Goal: Transaction & Acquisition: Purchase product/service

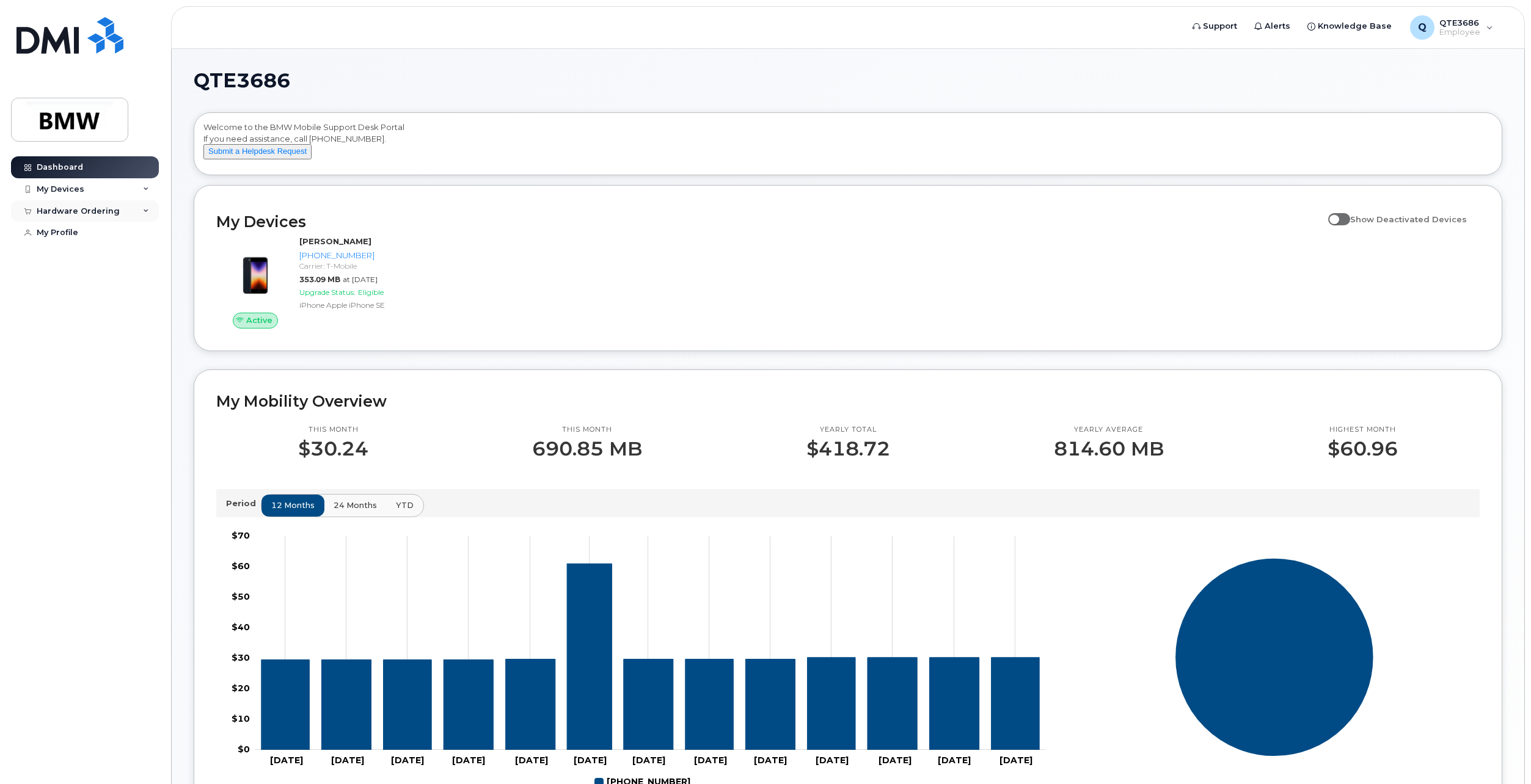
click at [148, 216] on div "Hardware Ordering" at bounding box center [84, 211] width 148 height 22
click at [86, 254] on link "New Order" at bounding box center [96, 256] width 127 height 23
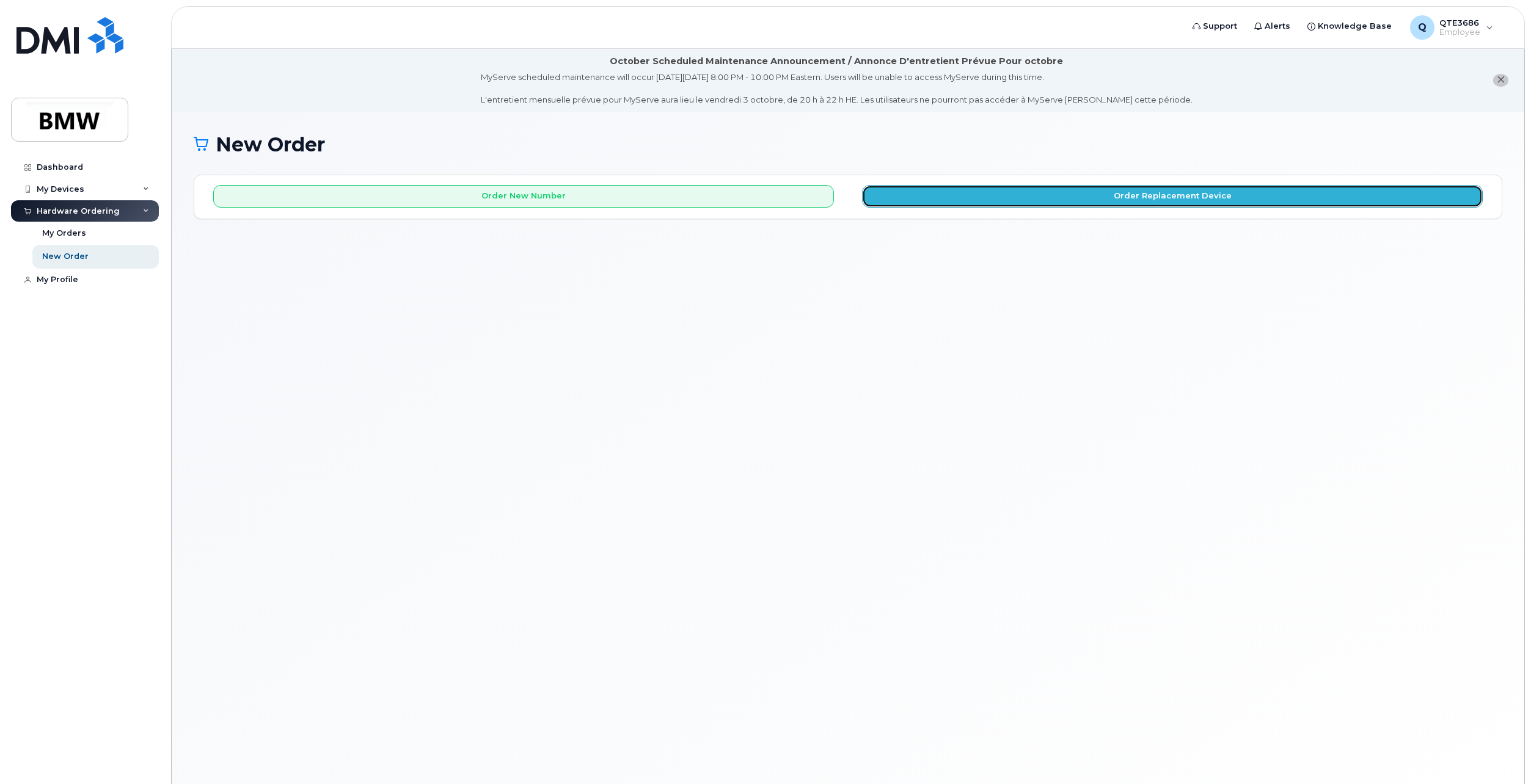
click at [998, 195] on button "Order Replacement Device" at bounding box center [1172, 196] width 620 height 22
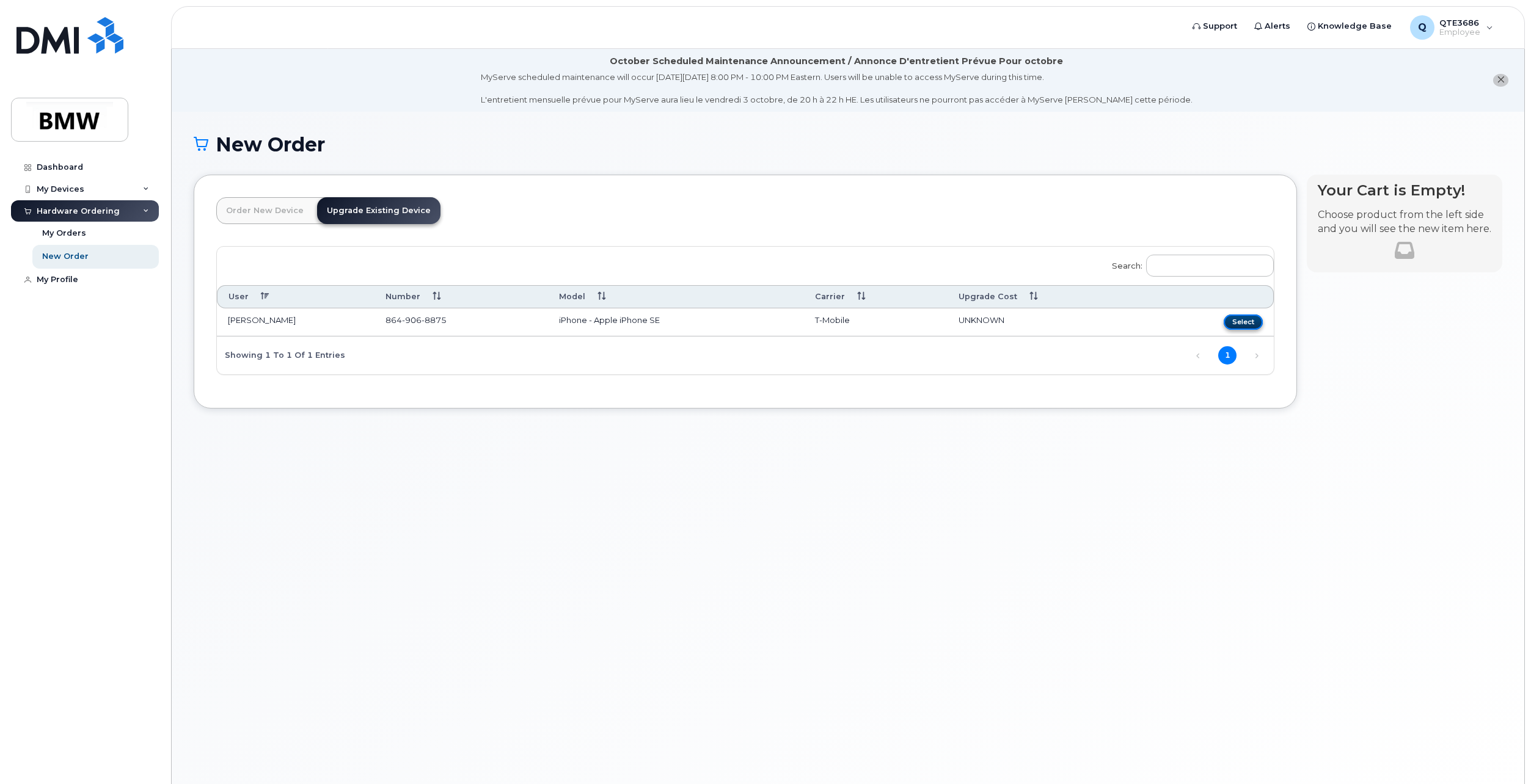
click at [1249, 324] on button "Select" at bounding box center [1243, 322] width 39 height 15
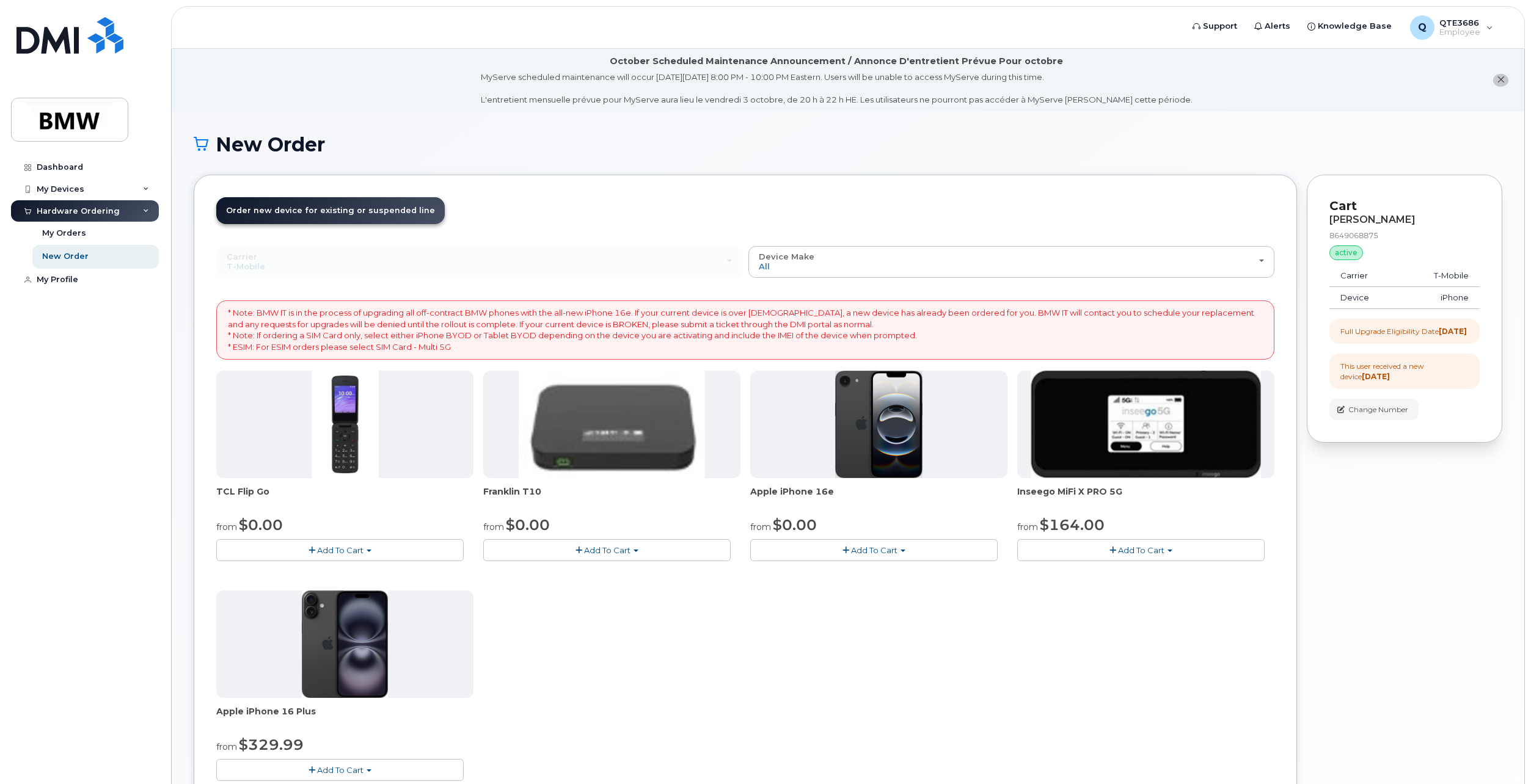
click at [893, 545] on span "Add To Cart" at bounding box center [874, 550] width 46 height 10
click at [902, 551] on button "Add To Cart" at bounding box center [874, 549] width 248 height 21
click at [898, 566] on link "$0.00 - 30 Month Upgrade (128GB)" at bounding box center [840, 573] width 175 height 15
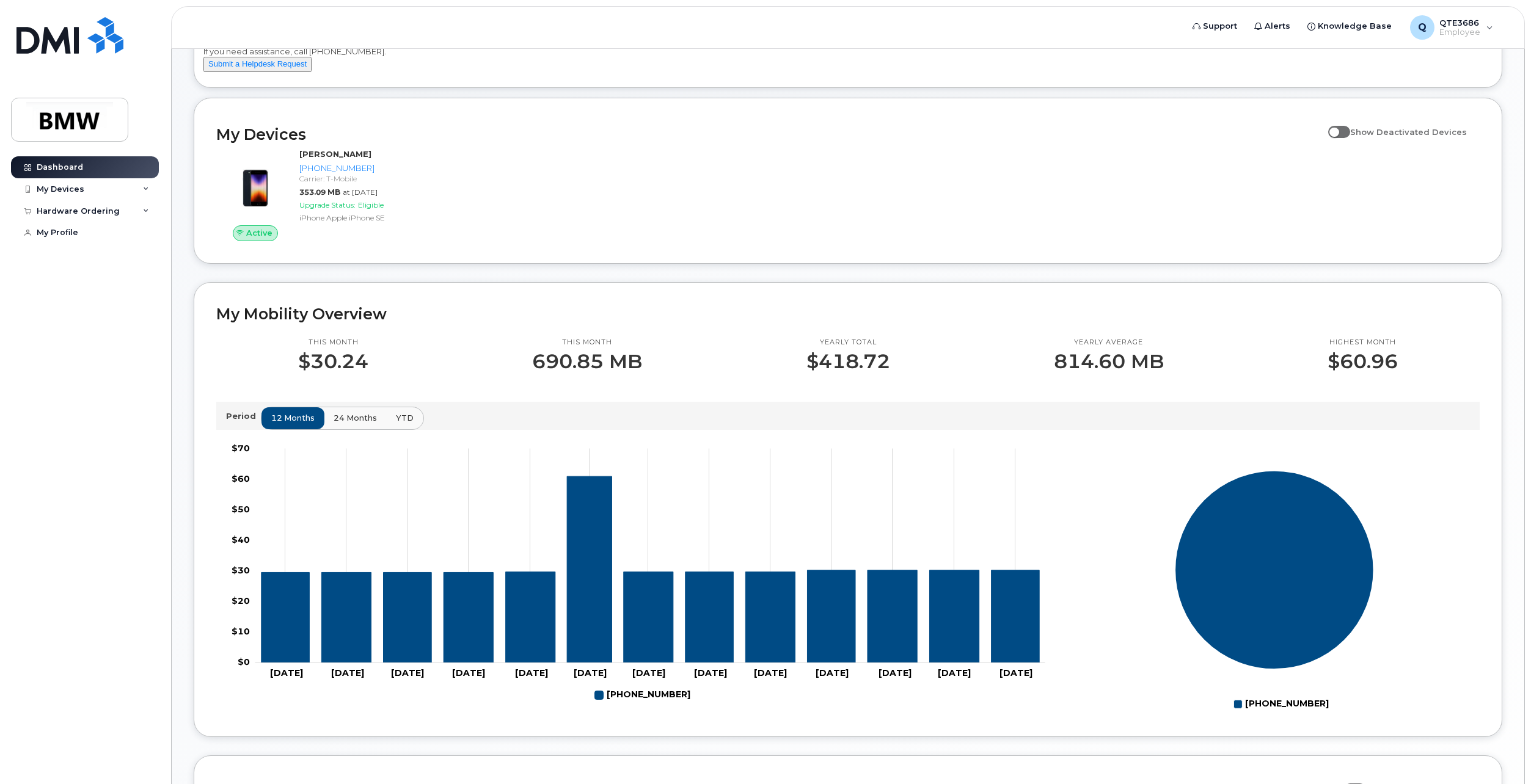
scroll to position [81, 0]
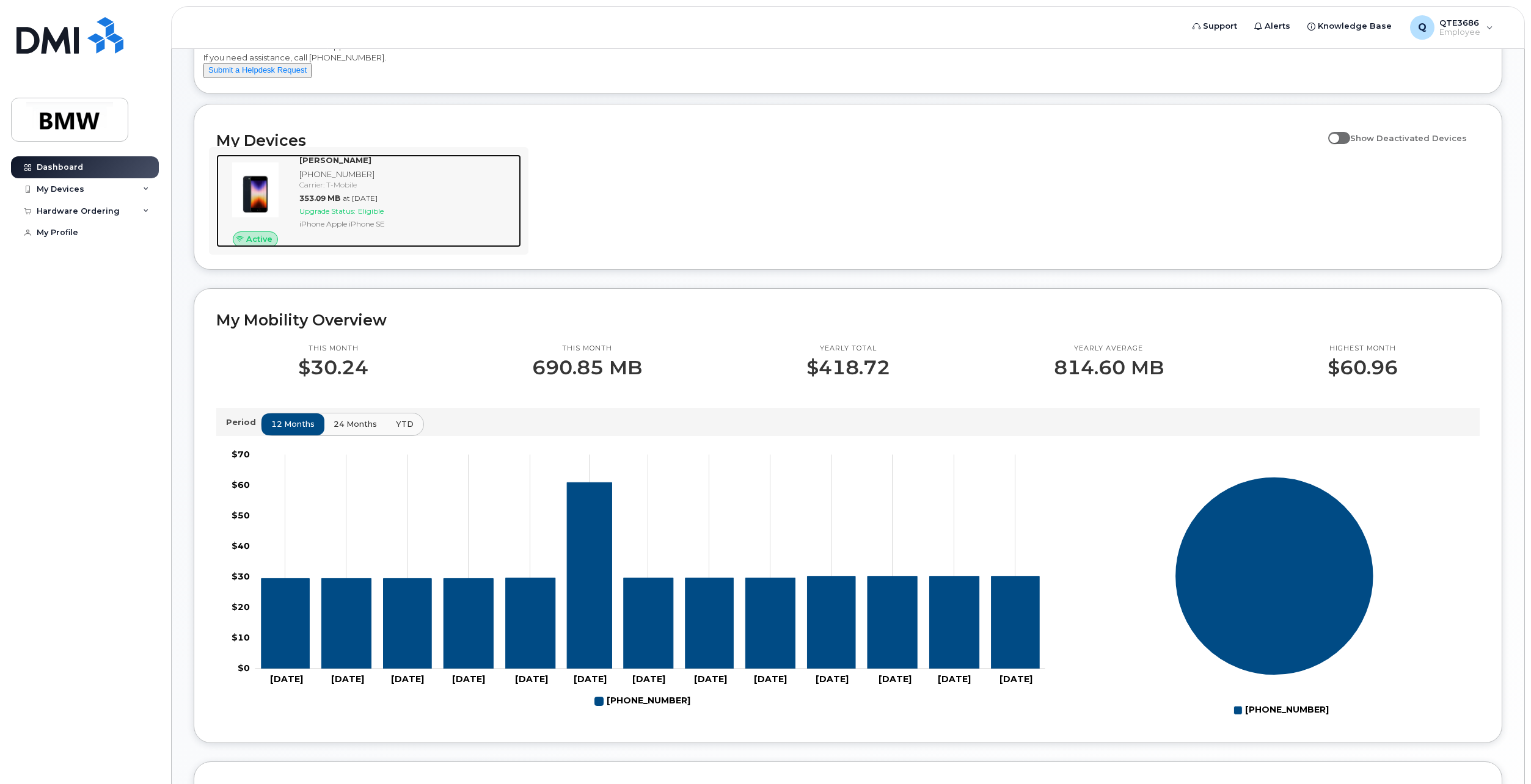
click at [348, 203] on span "at Sep 01, 2025" at bounding box center [360, 198] width 35 height 9
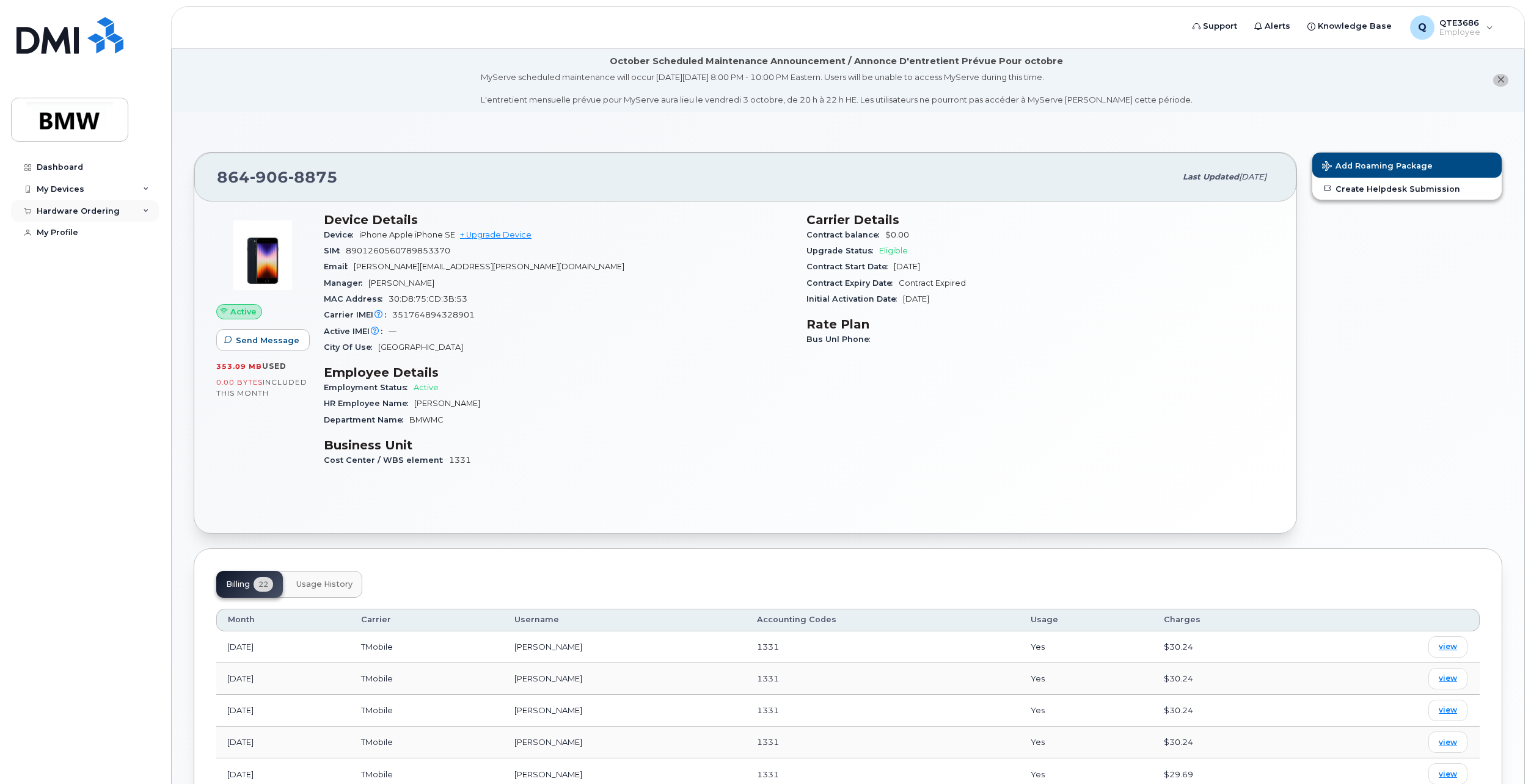
click at [135, 210] on div "Hardware Ordering" at bounding box center [84, 211] width 148 height 22
click at [74, 257] on div "New Order" at bounding box center [65, 256] width 46 height 11
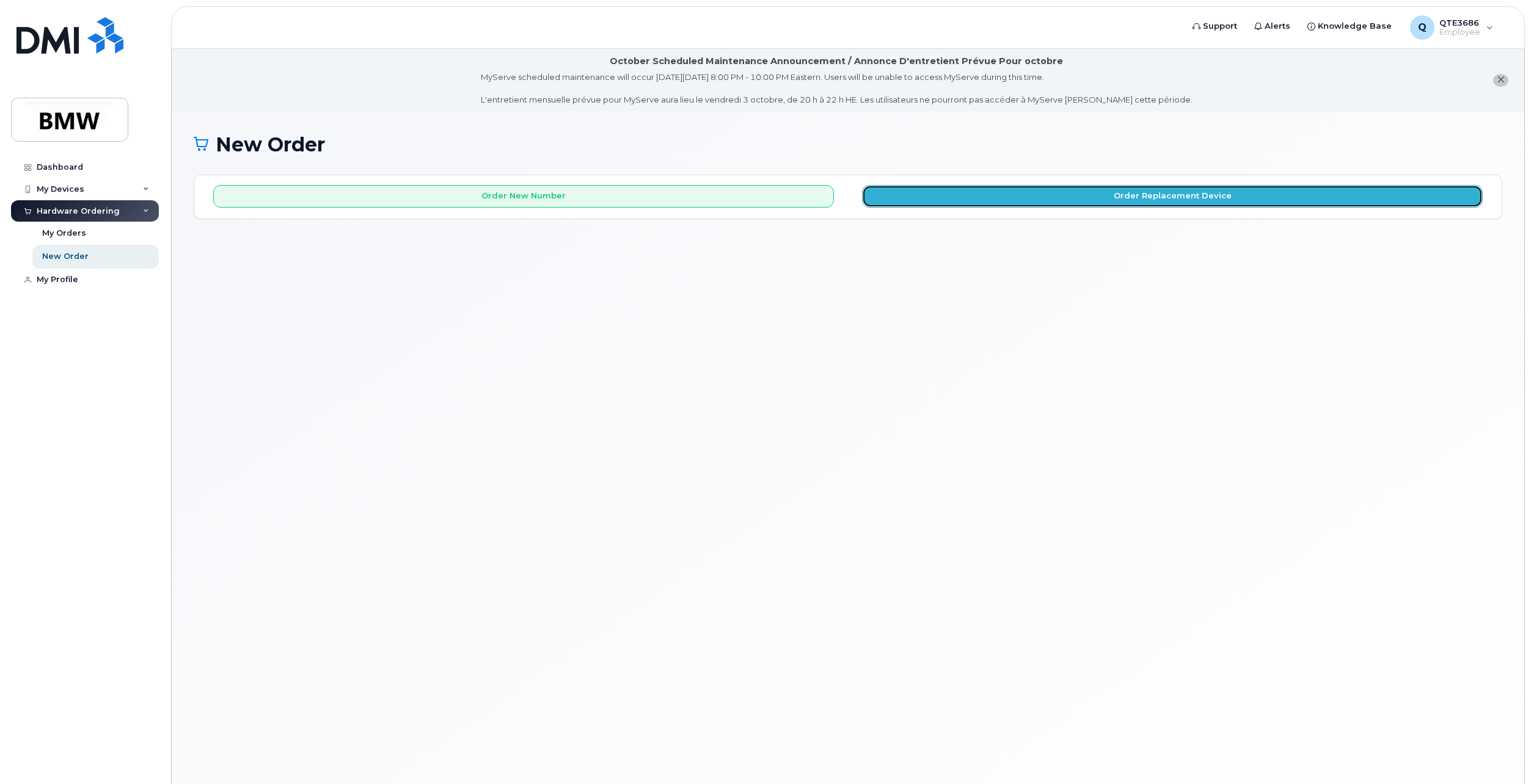
click at [1141, 189] on button "Order Replacement Device" at bounding box center [1172, 196] width 620 height 22
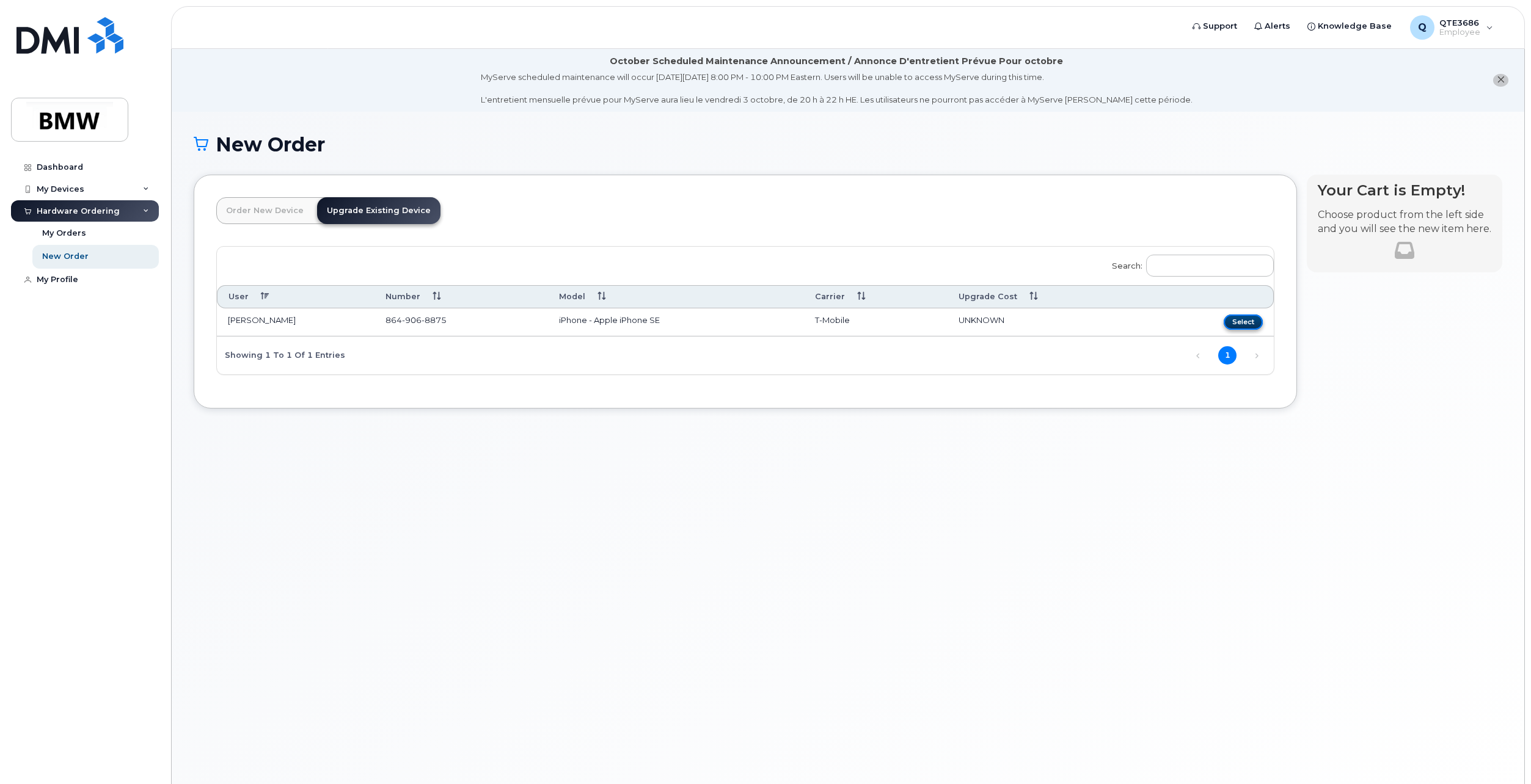
click at [1255, 322] on button "Select" at bounding box center [1243, 322] width 39 height 15
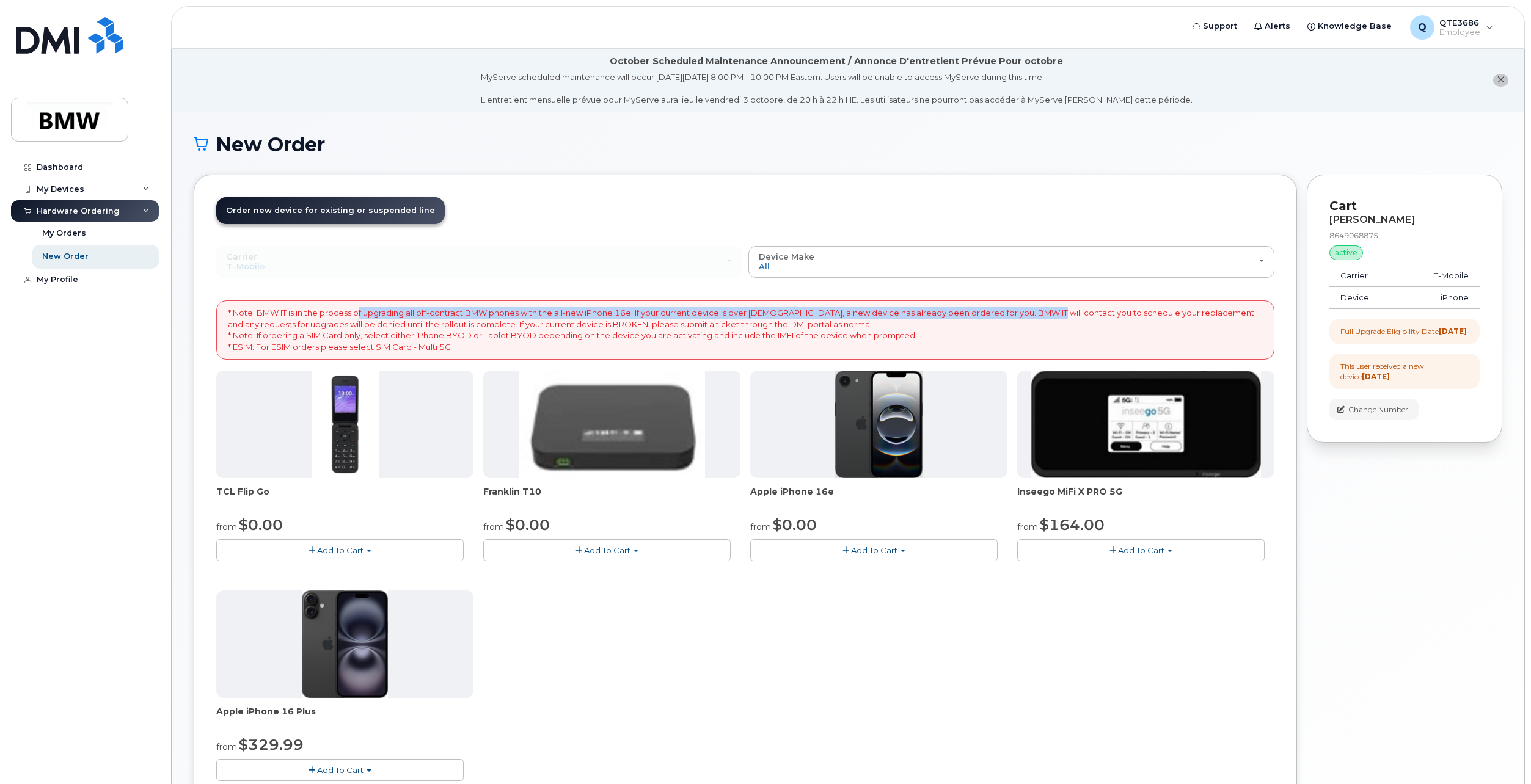
drag, startPoint x: 360, startPoint y: 312, endPoint x: 1043, endPoint y: 314, distance: 683.0
click at [1043, 314] on p "* Note: BMW IT is in the process of upgrading all off-contract BMW phones with …" at bounding box center [745, 330] width 1034 height 45
click at [878, 551] on span "Add To Cart" at bounding box center [874, 550] width 46 height 10
click at [872, 572] on link "$0.00 - 30 Month Upgrade (128GB)" at bounding box center [840, 573] width 175 height 15
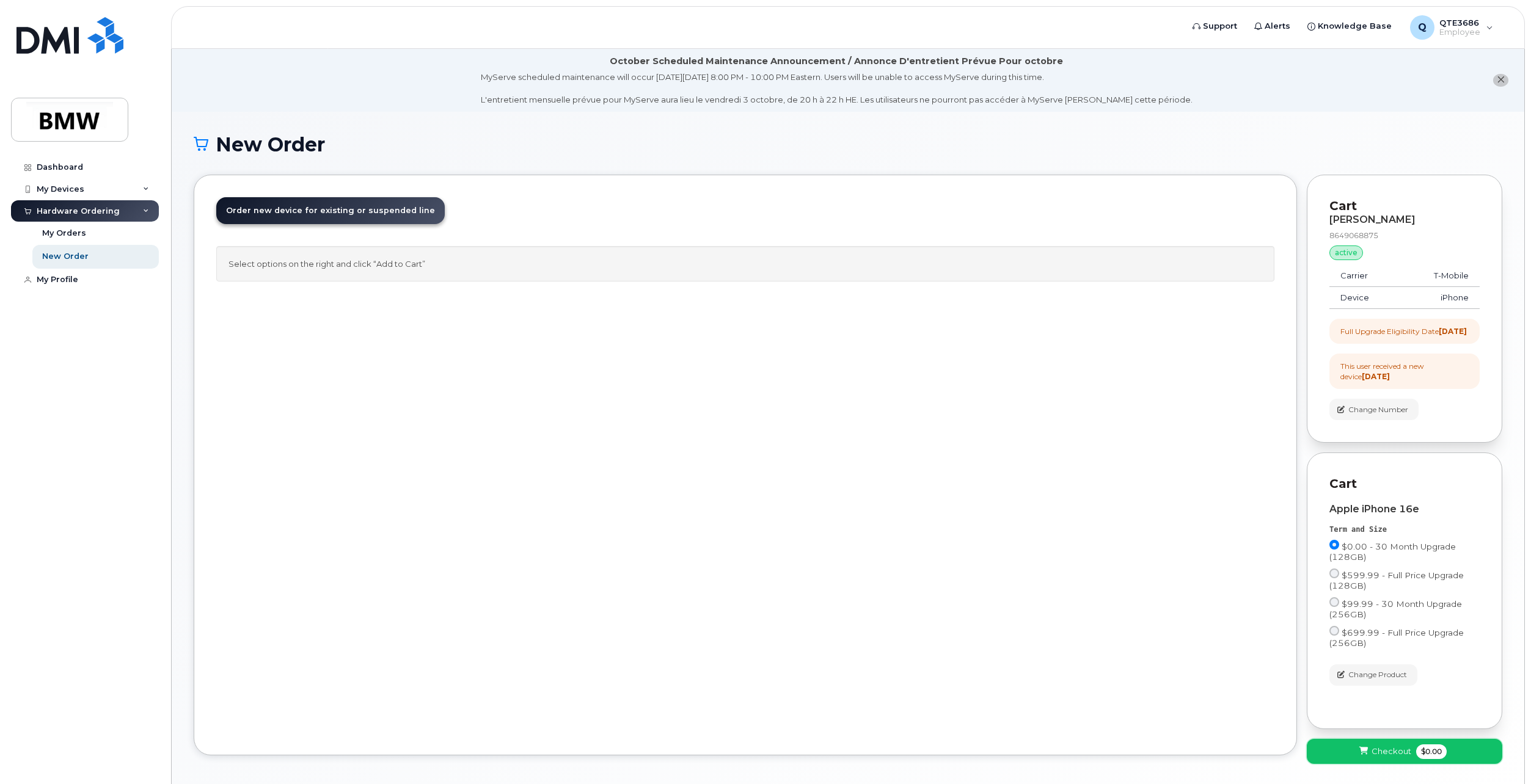
click at [1413, 755] on button "Checkout $0.00" at bounding box center [1404, 751] width 195 height 25
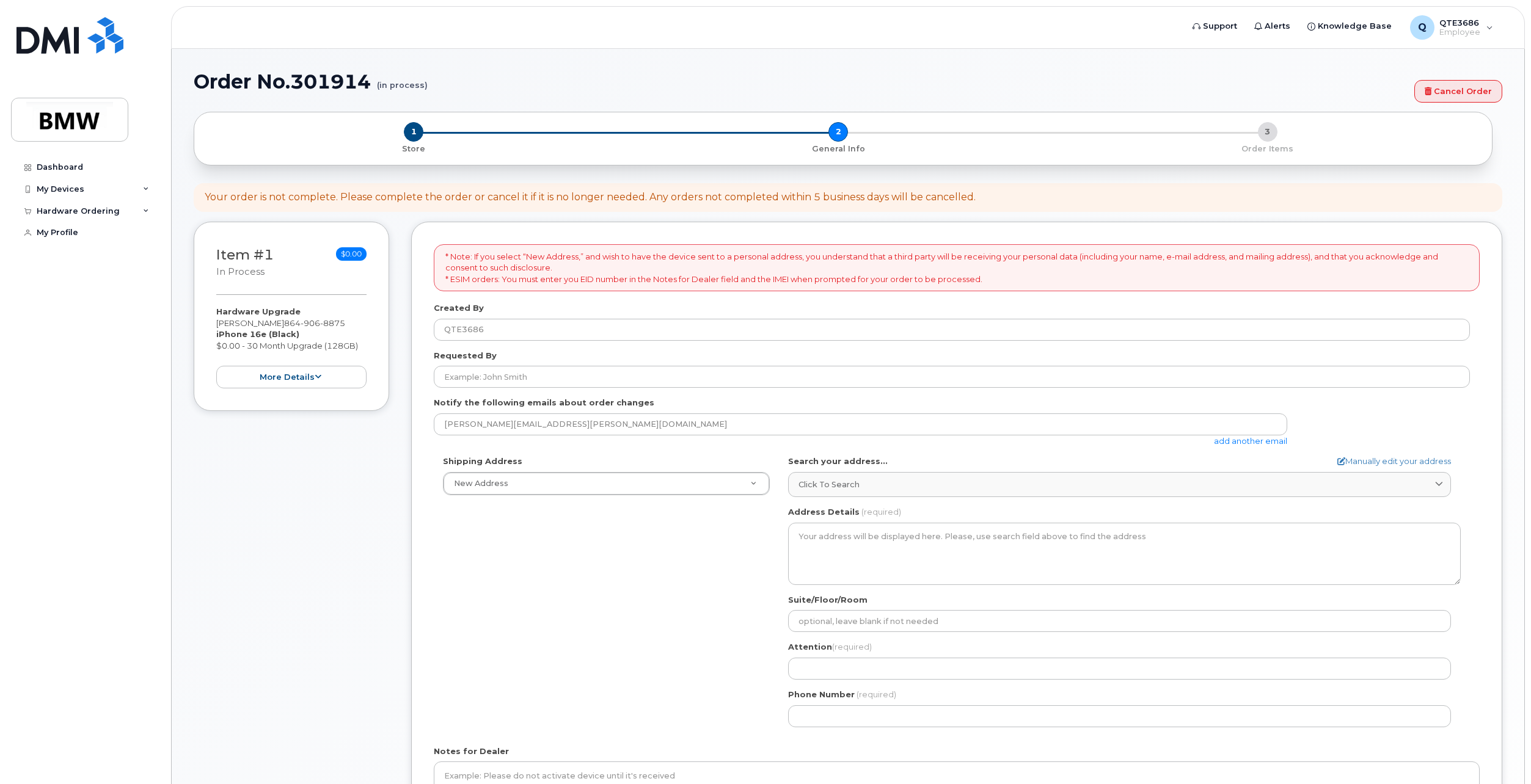
select select
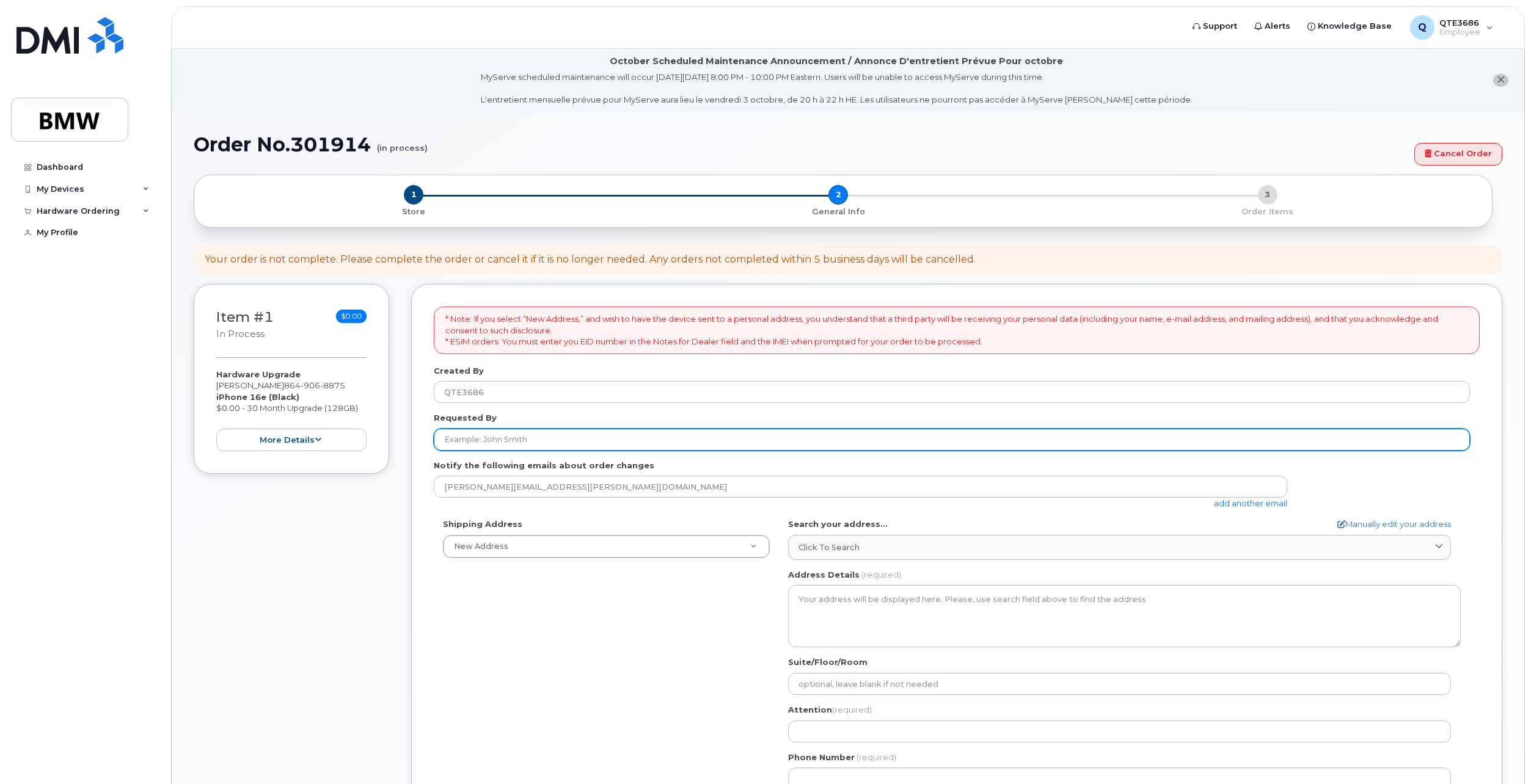
click at [512, 440] on input "Requested By" at bounding box center [952, 439] width 1036 height 22
type input "[PERSON_NAME]"
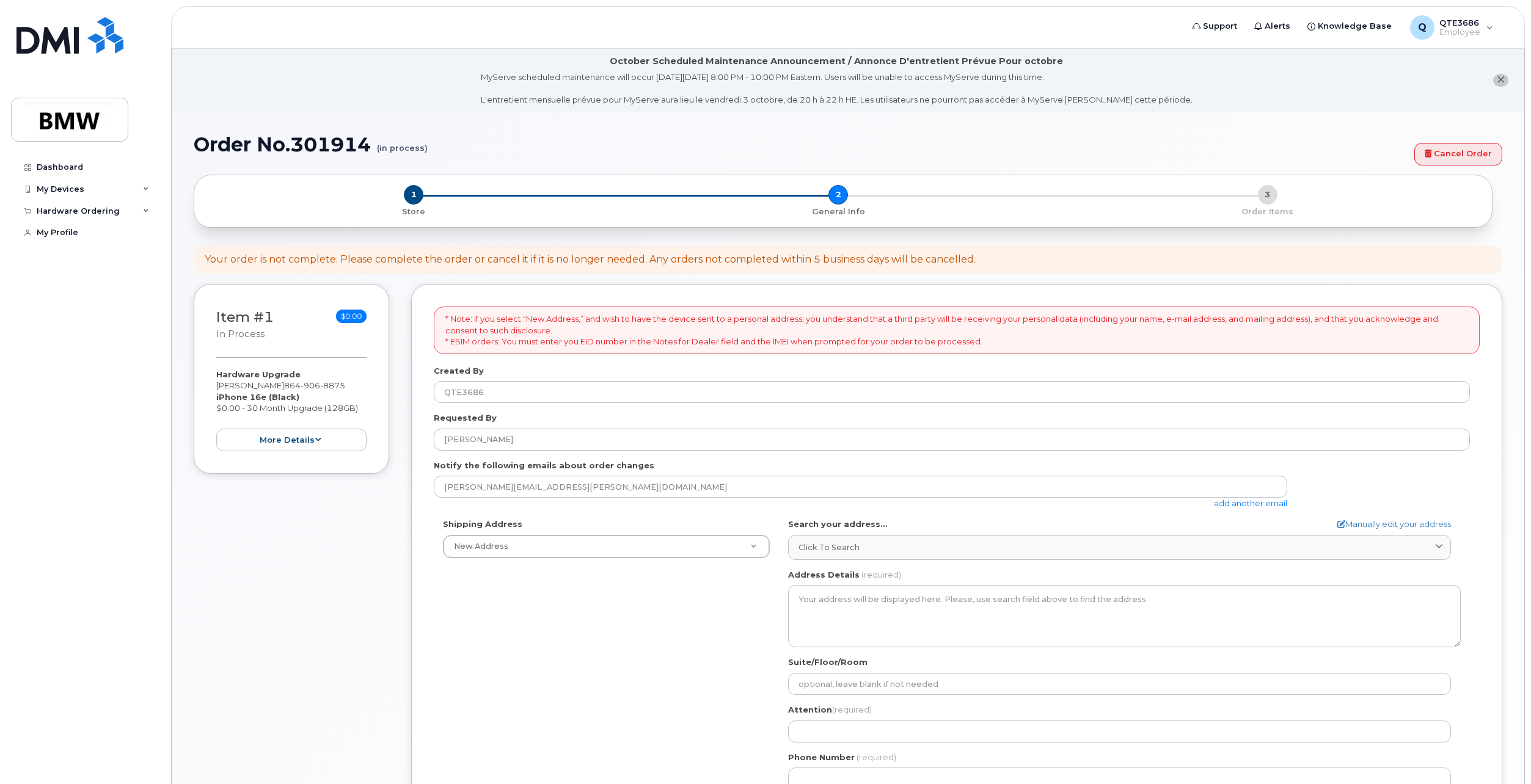
click at [658, 530] on div "Shipping Address New Address New Address BMW MC Plant BMW [GEOGRAPHIC_DATA] Fin…" at bounding box center [606, 538] width 345 height 39
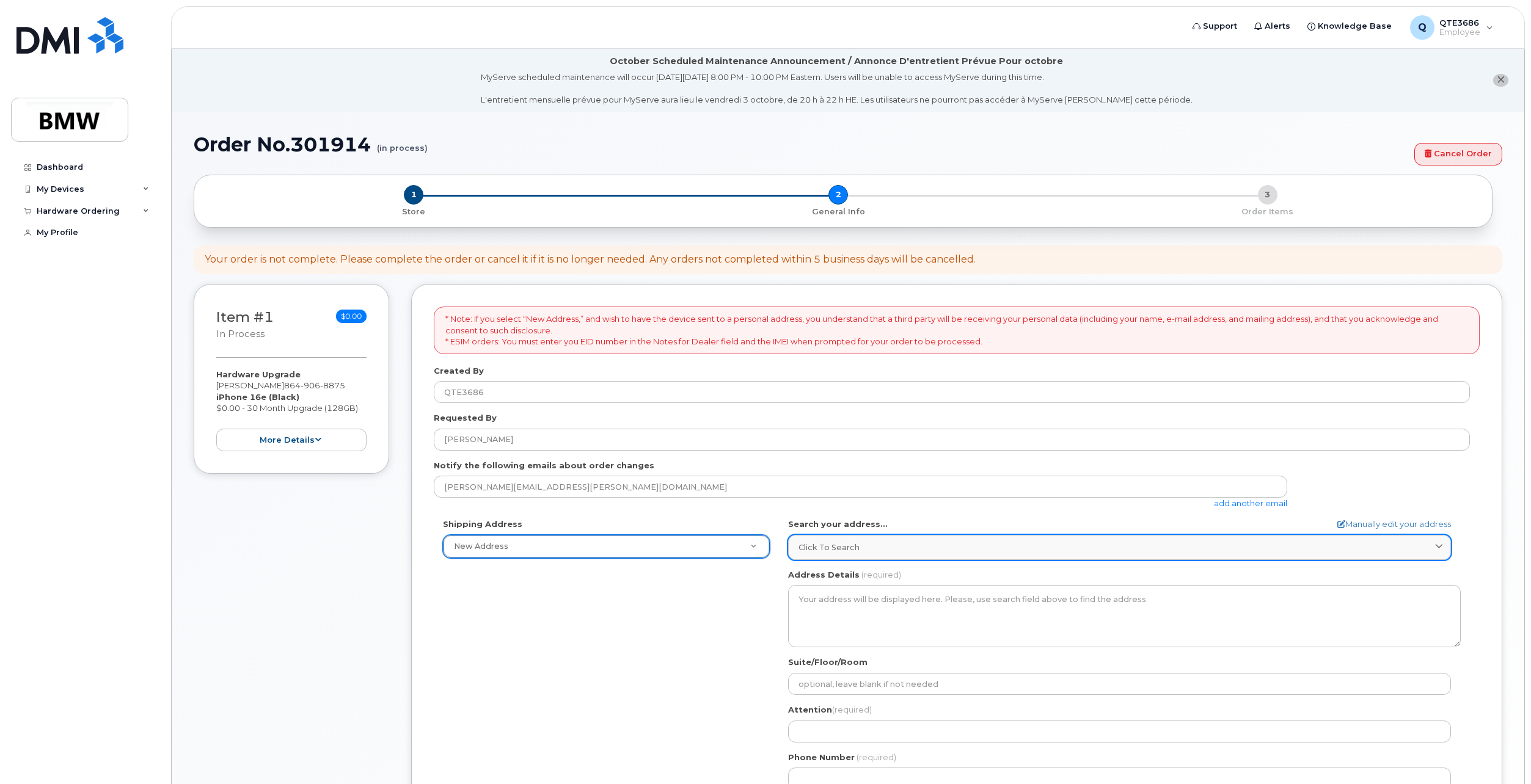
click at [840, 544] on span "Click to search" at bounding box center [829, 547] width 61 height 12
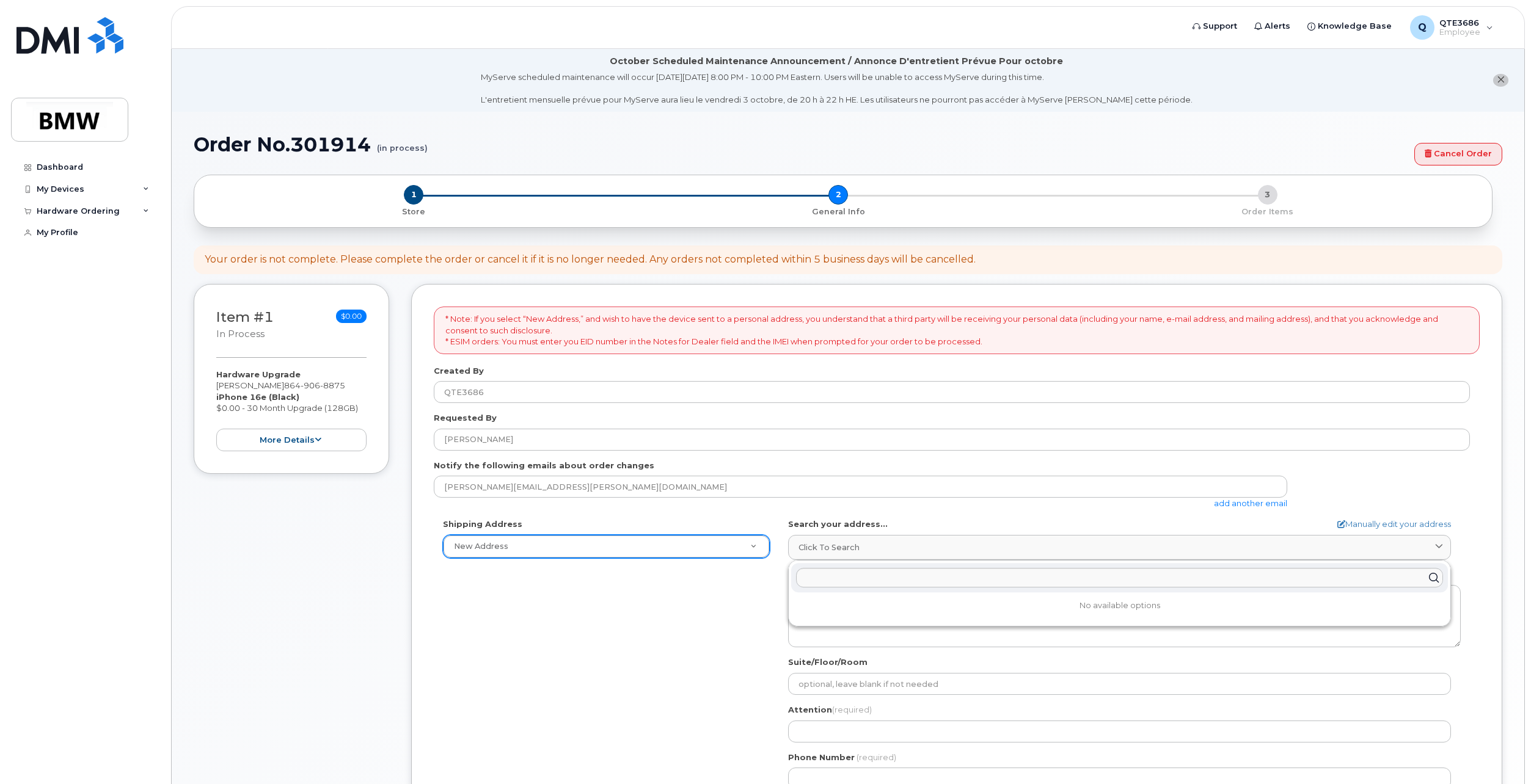
click at [901, 498] on div "[PERSON_NAME][EMAIL_ADDRESS][PERSON_NAME][DOMAIN_NAME] add another email" at bounding box center [865, 492] width 863 height 33
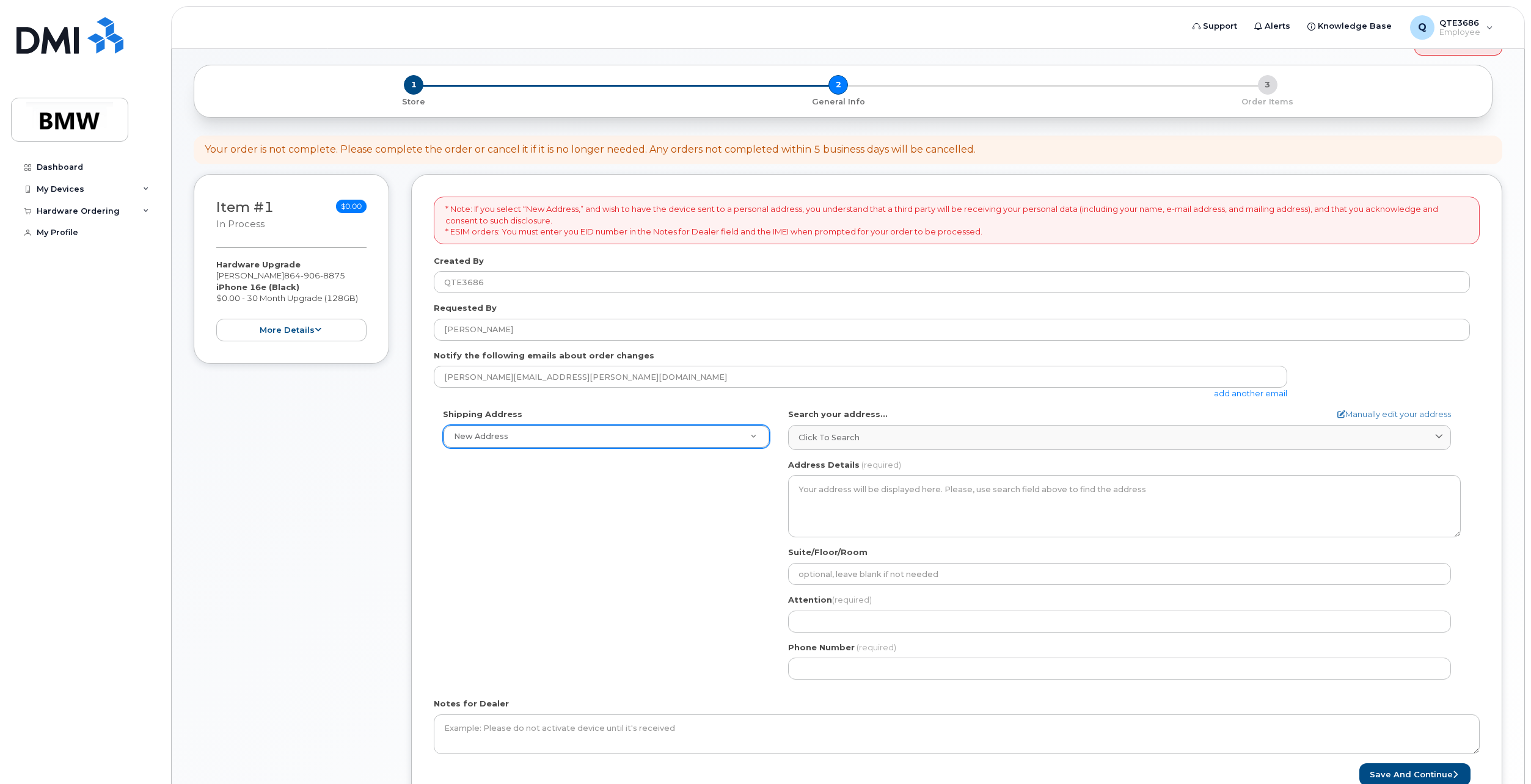
scroll to position [122, 0]
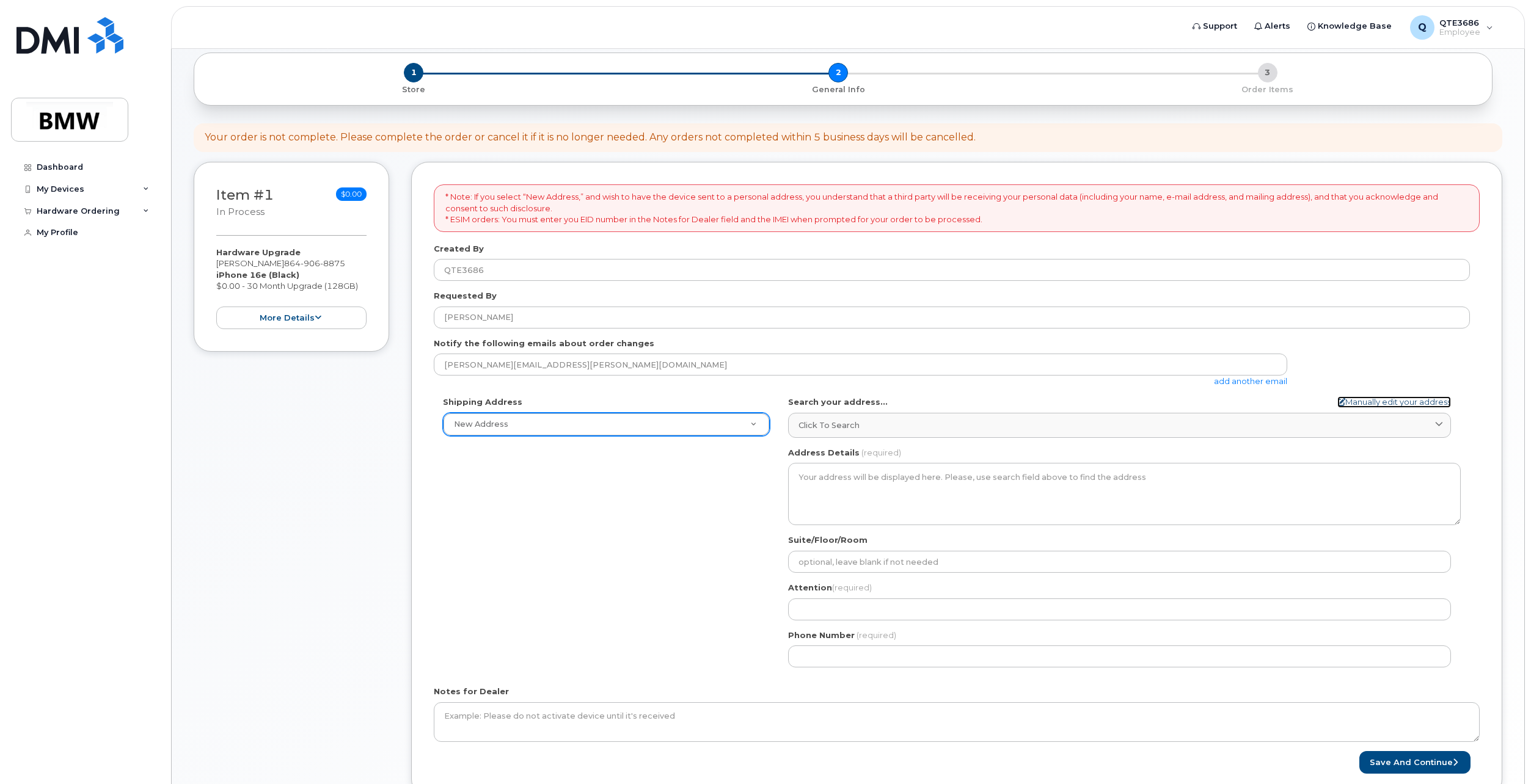
click at [1384, 400] on link "Manually edit your address" at bounding box center [1394, 402] width 114 height 12
select select
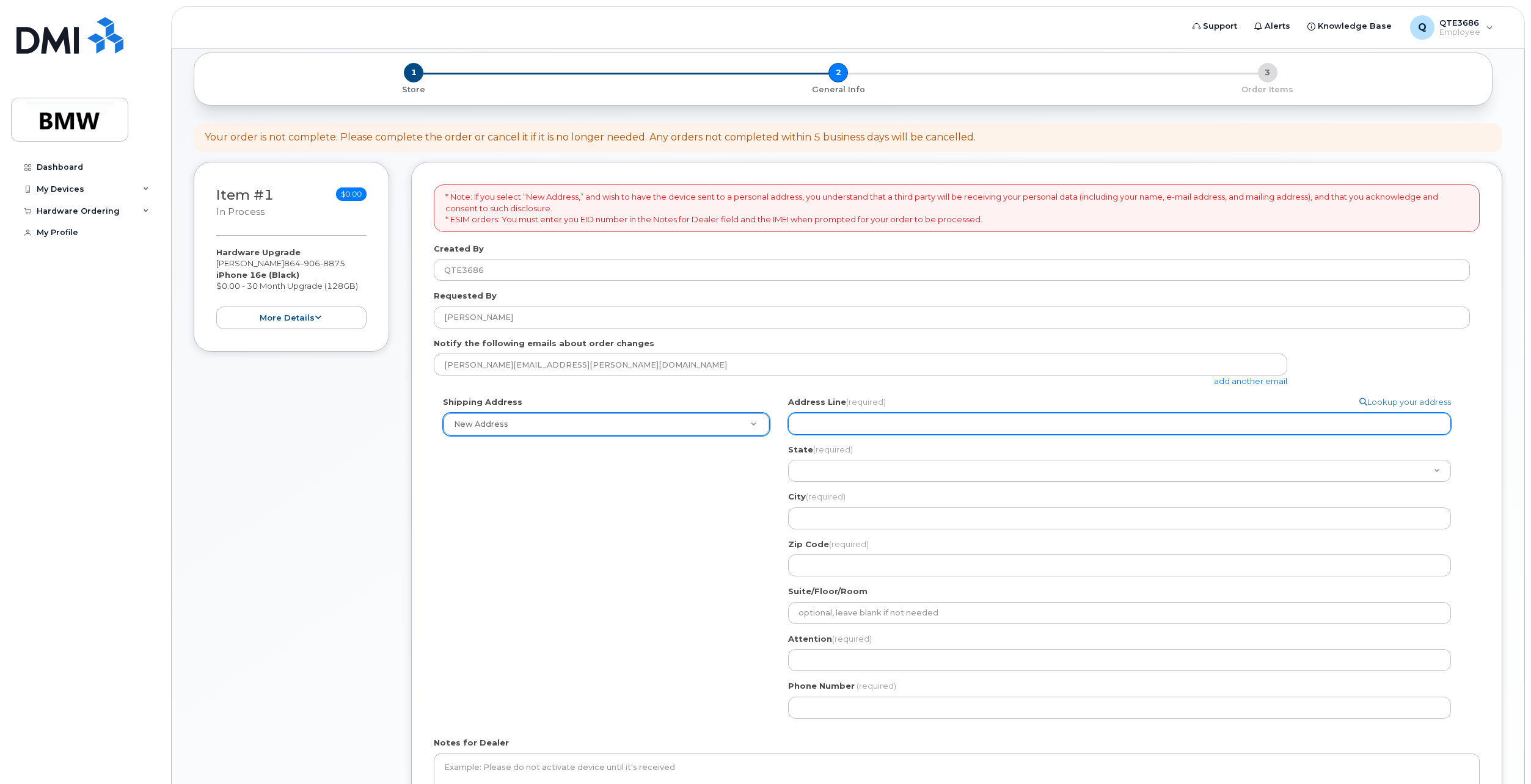
click at [890, 424] on input "Address Line (required)" at bounding box center [1120, 424] width 662 height 22
type input "[STREET_ADDRESS][PERSON_NAME][PERSON_NAME]"
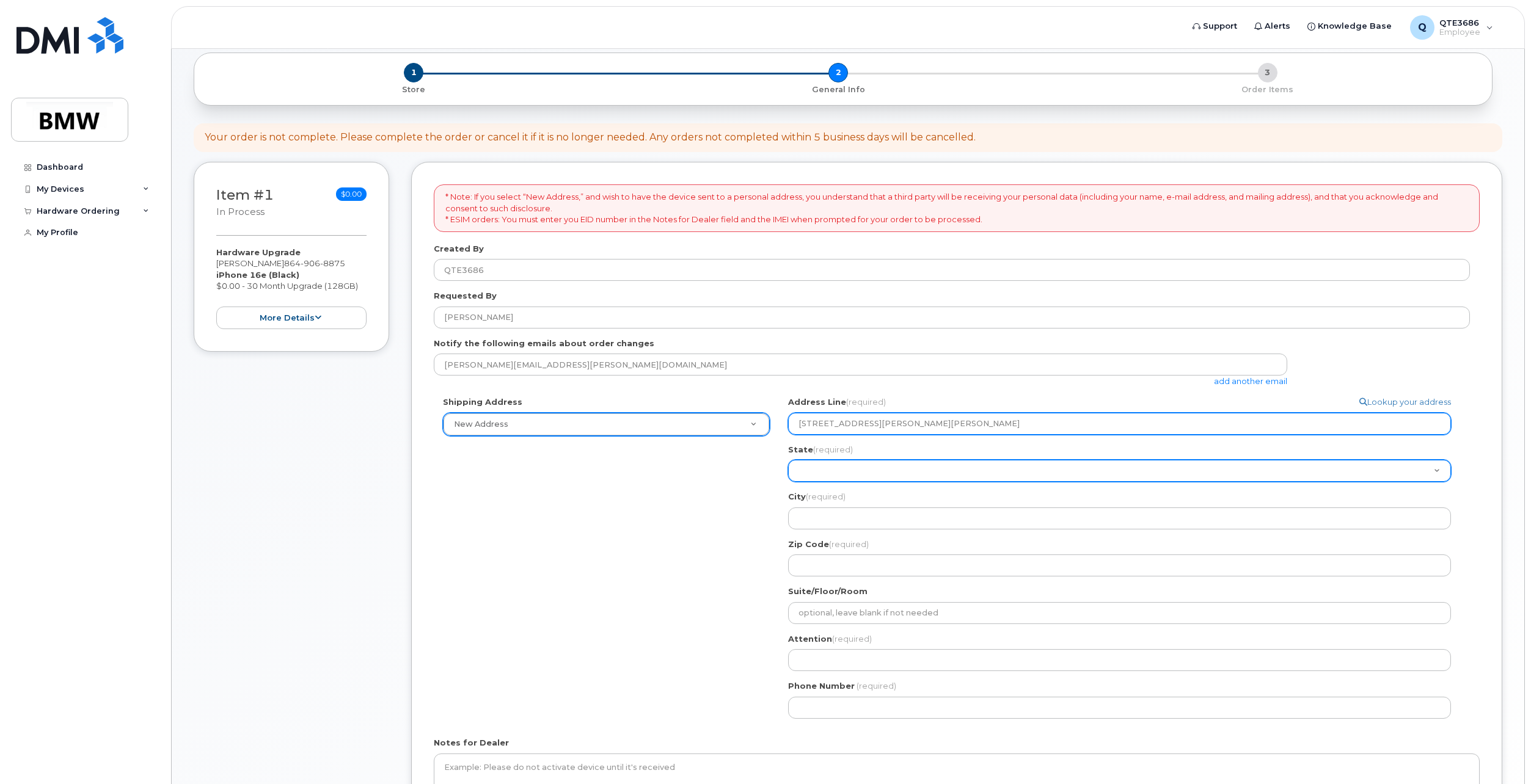
select select "SC"
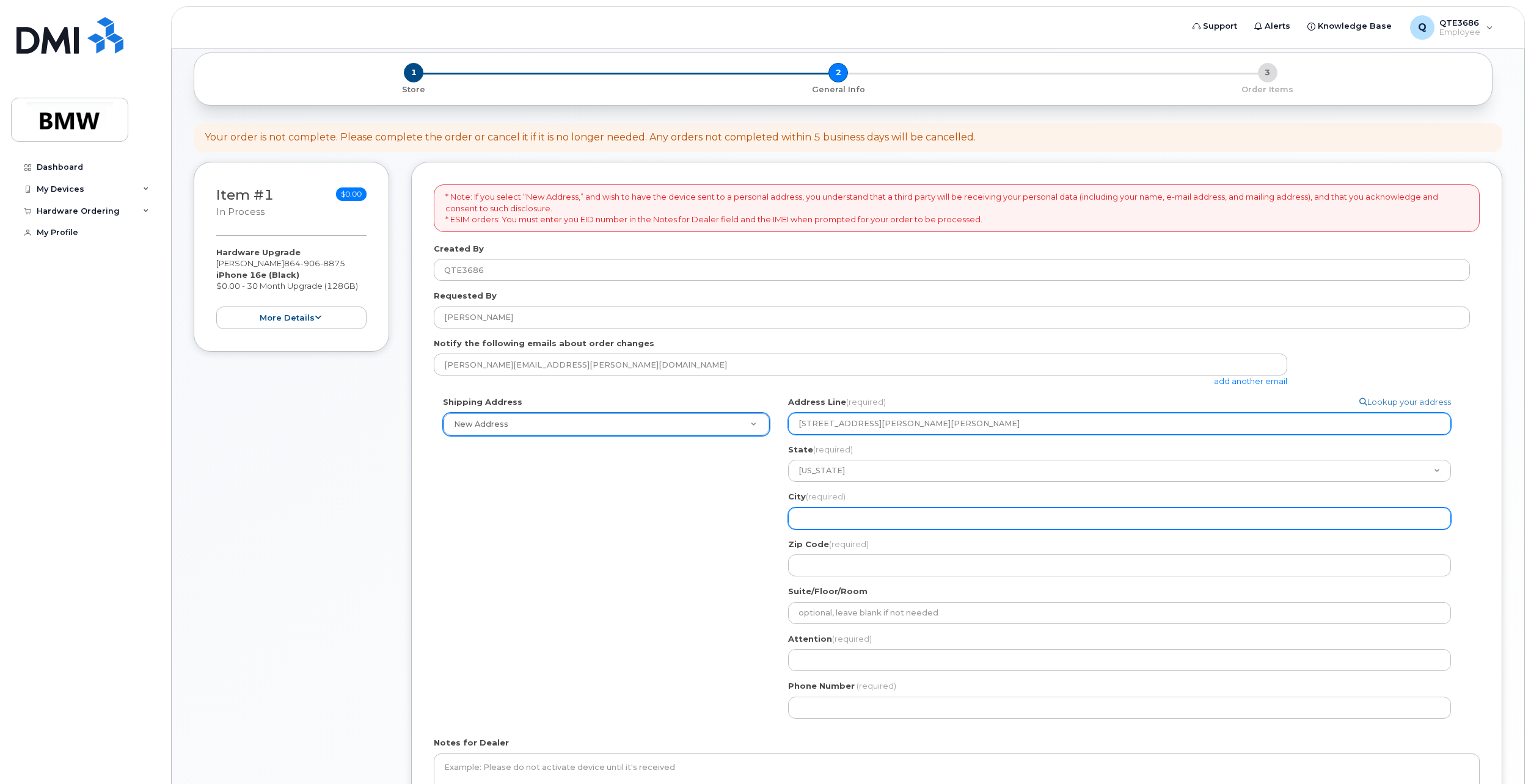
type input "Rock Hill"
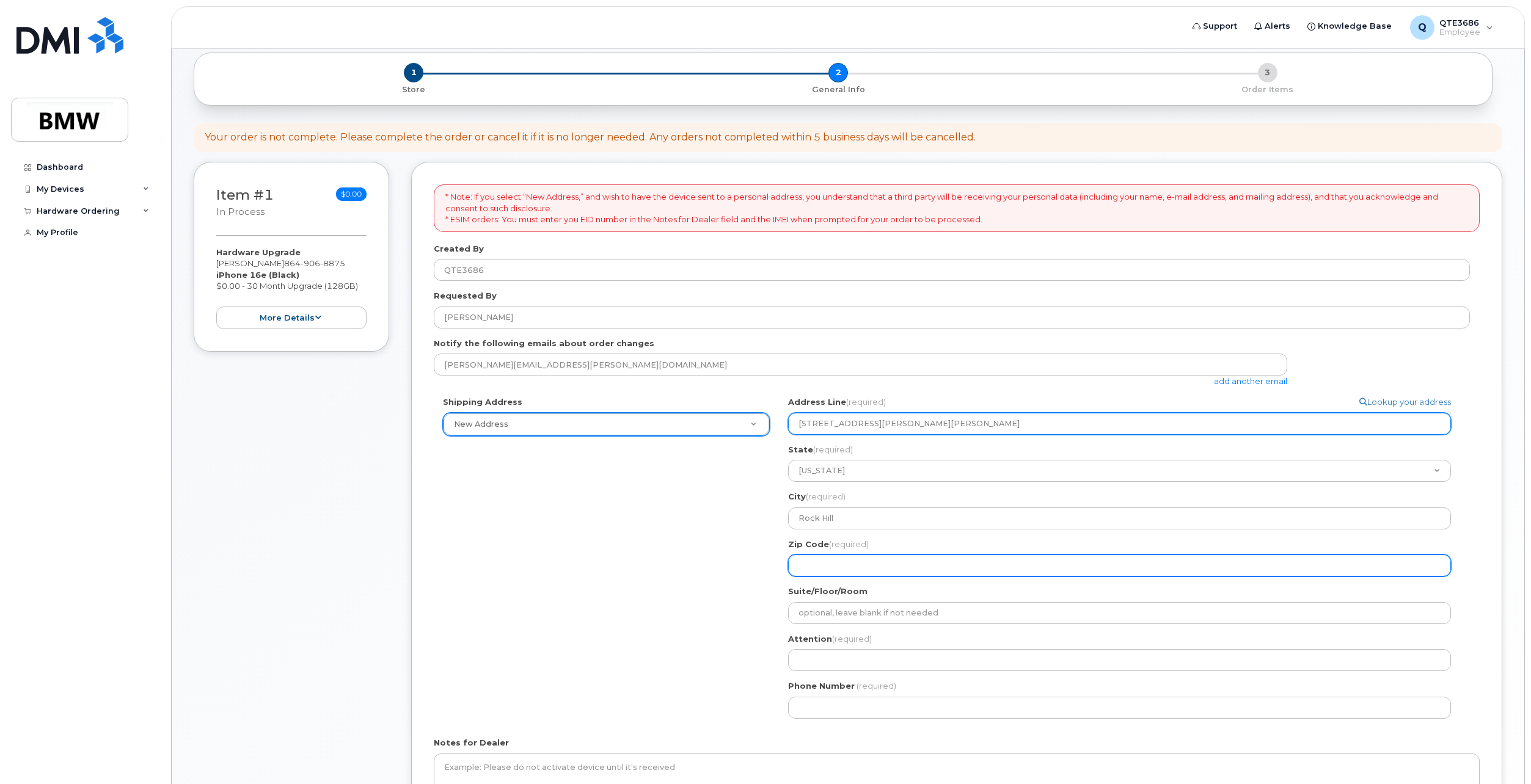
type input "29730"
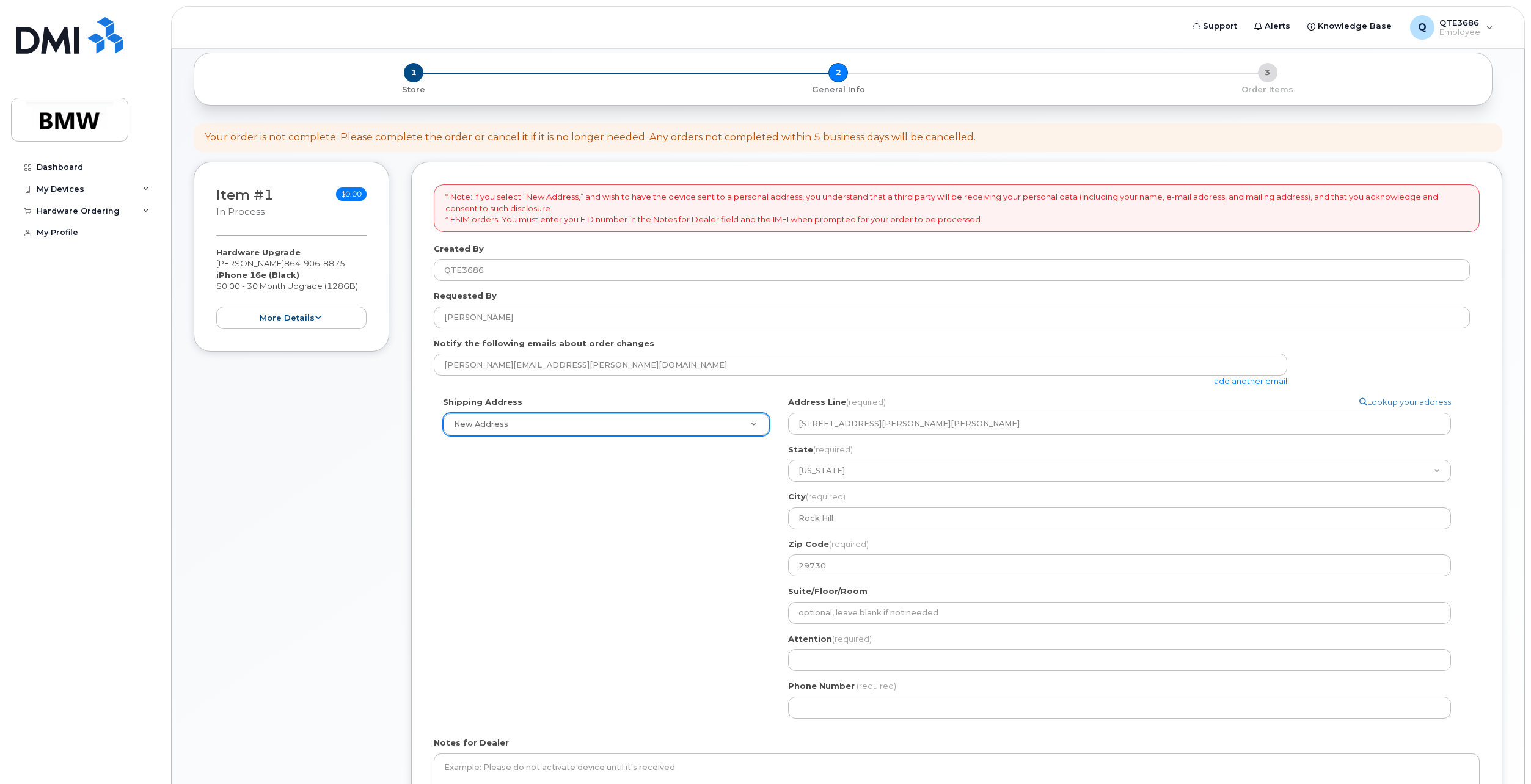
click at [645, 555] on div "Shipping Address New Address New Address BMW MC Plant BMW [GEOGRAPHIC_DATA] Fin…" at bounding box center [952, 562] width 1036 height 332
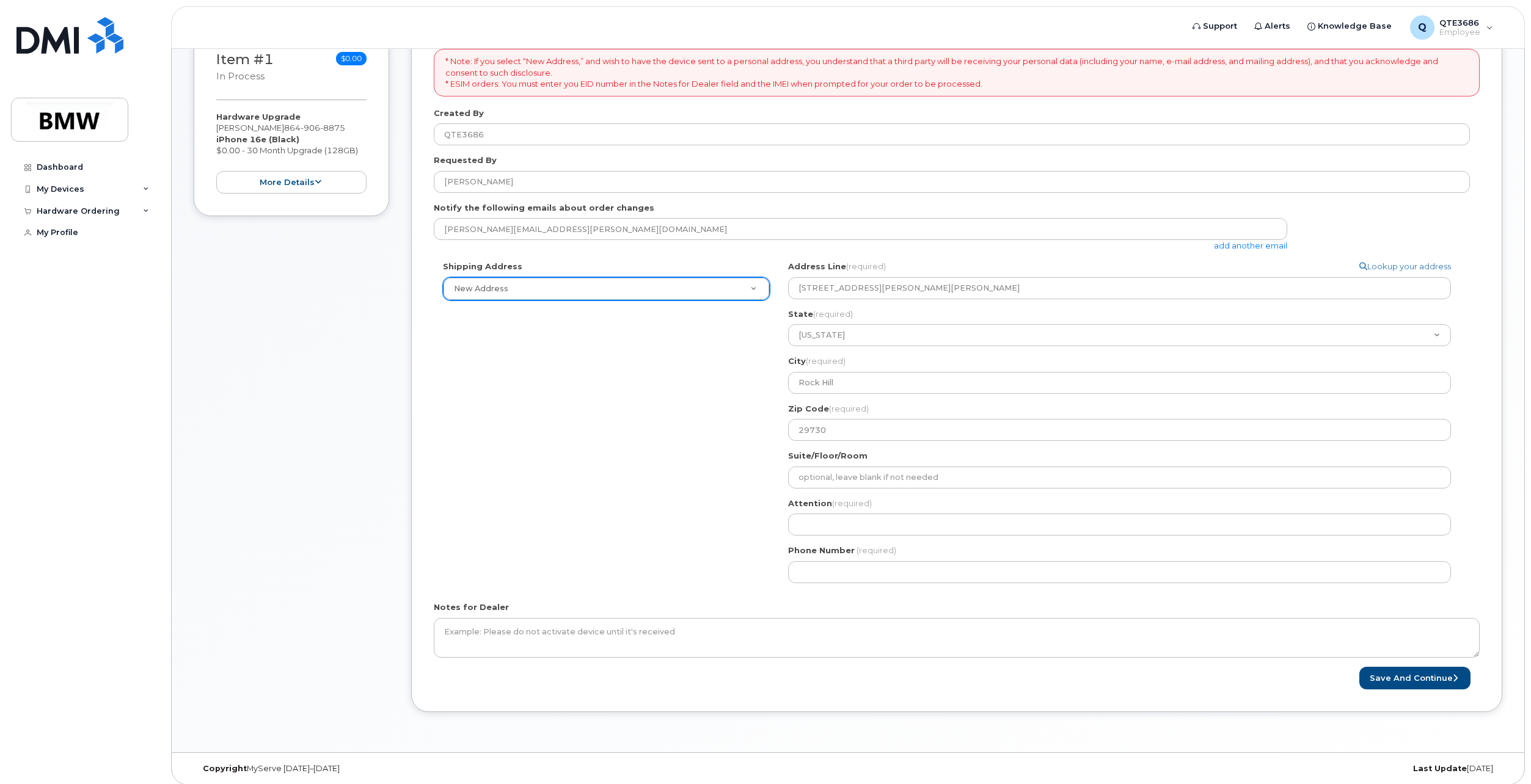
scroll to position [262, 0]
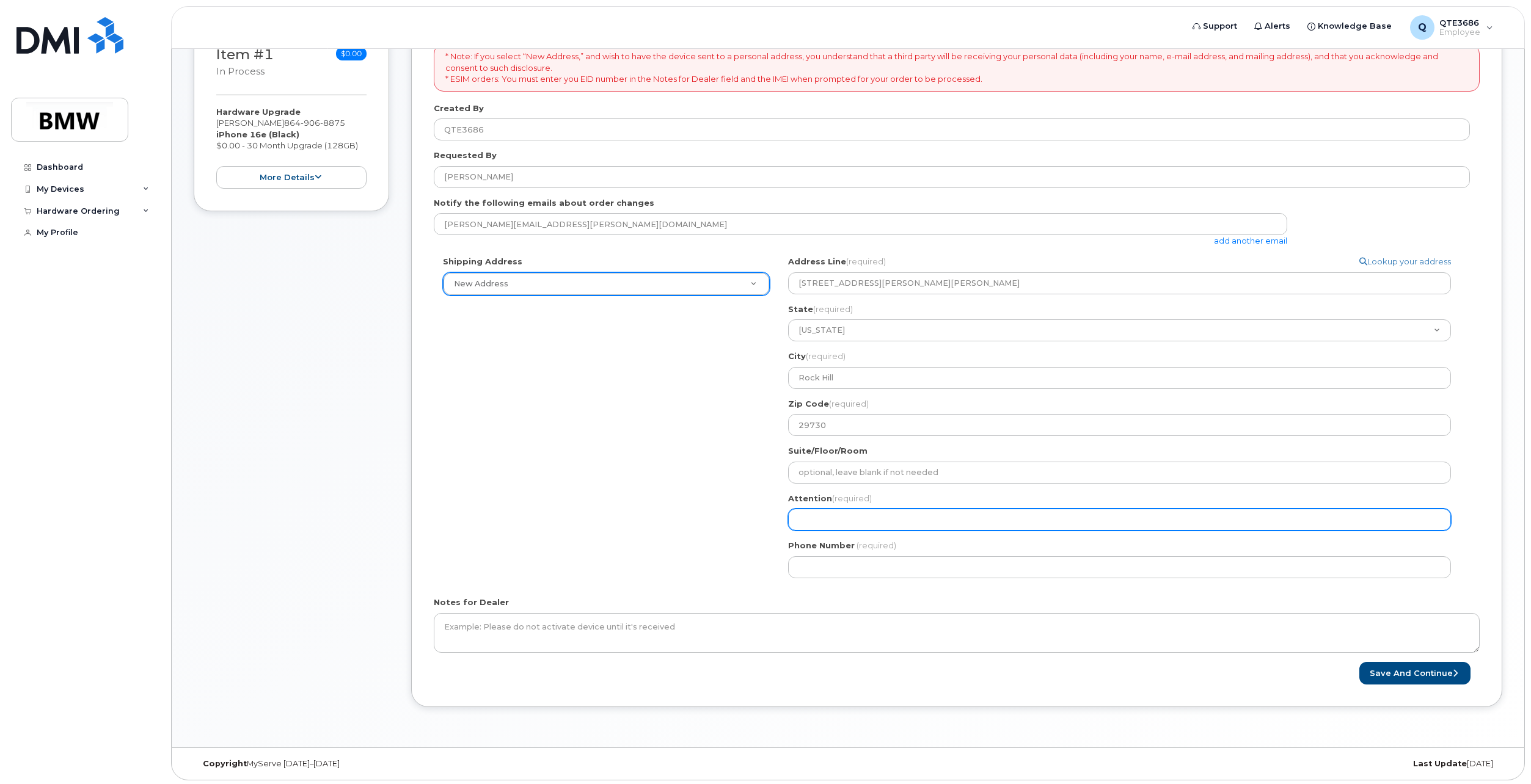
click at [856, 527] on input "Attention (required)" at bounding box center [1120, 519] width 662 height 22
select select
type input "M"
select select
type input "Mg"
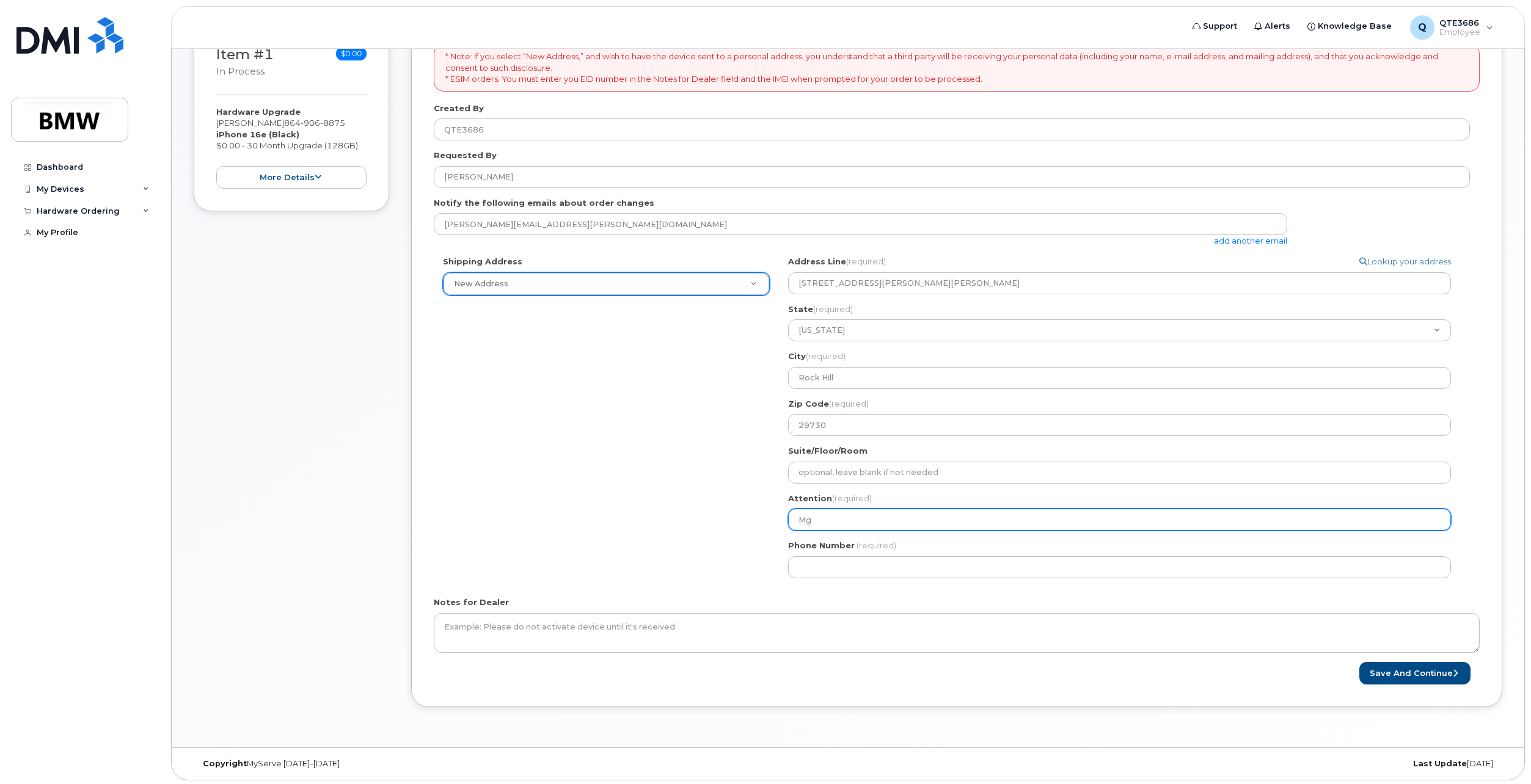
select select
type input "M"
select select
type input "Me"
select select
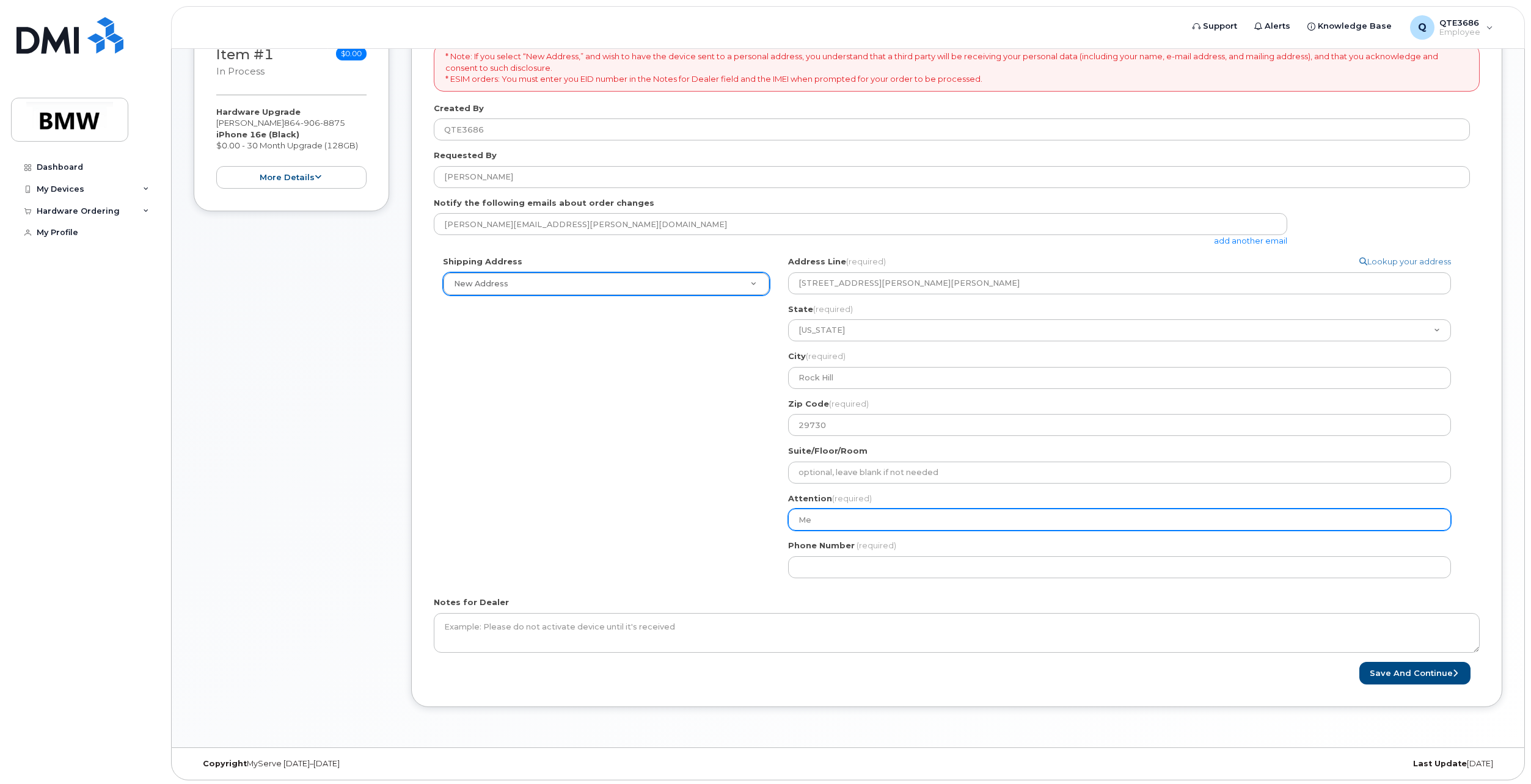
type input "[PERSON_NAME]"
select select
type input "Mega"
select select
type input "[PERSON_NAME]"
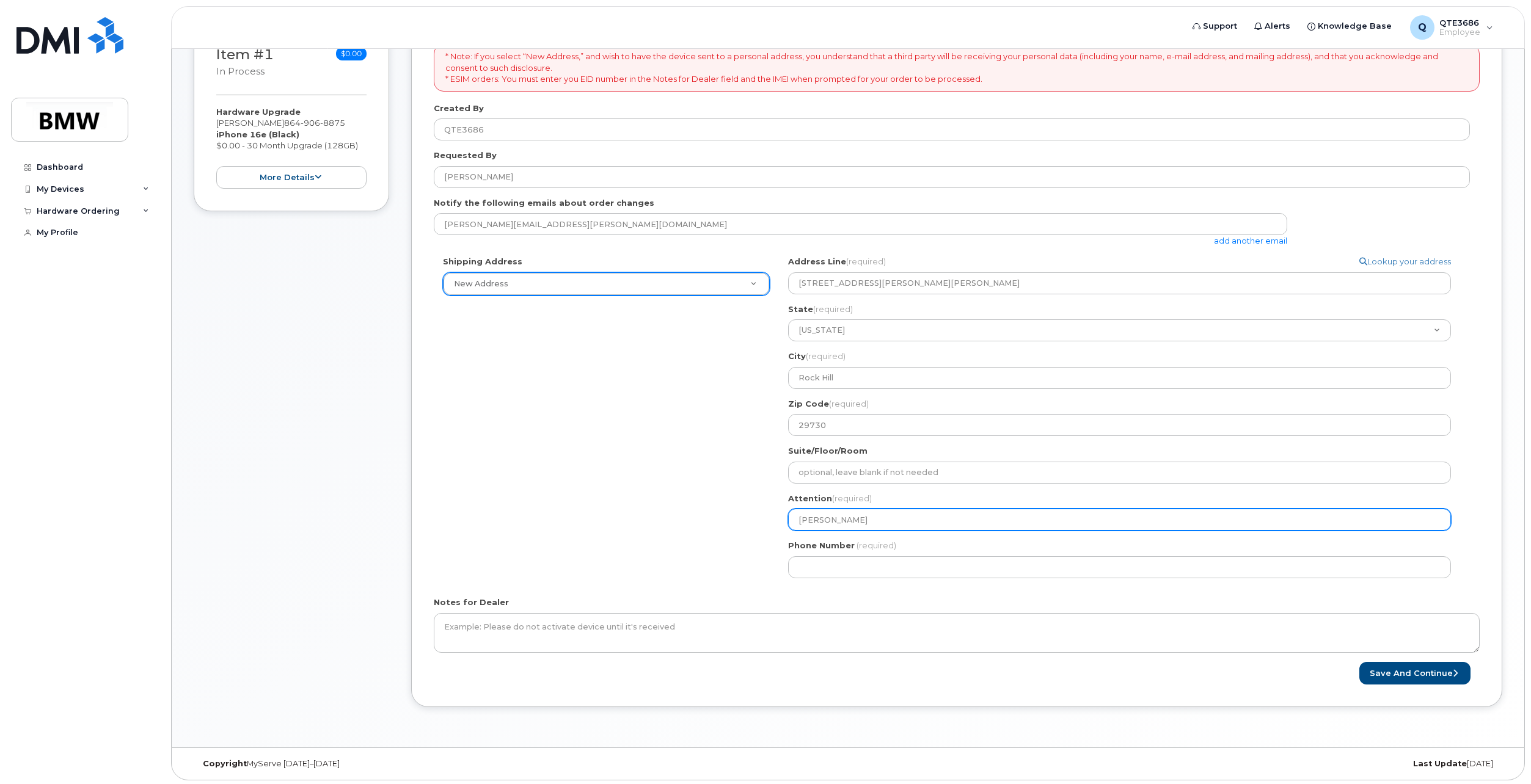
select select
type input "[PERSON_NAME]"
select select
type input "[PERSON_NAME]"
select select
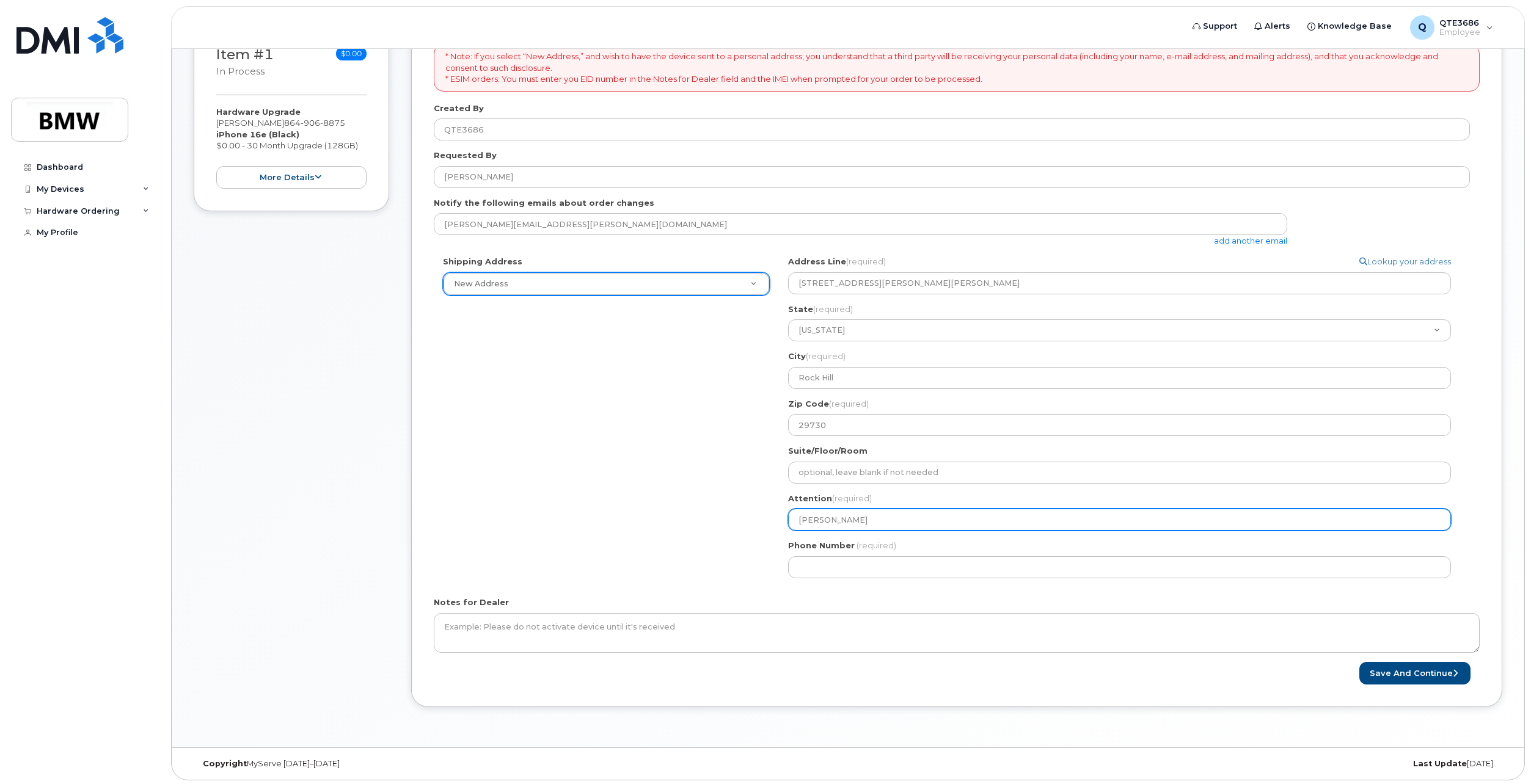
type input "[PERSON_NAME]"
select select
type input "[PERSON_NAME]"
select select
type input "[PERSON_NAME]"
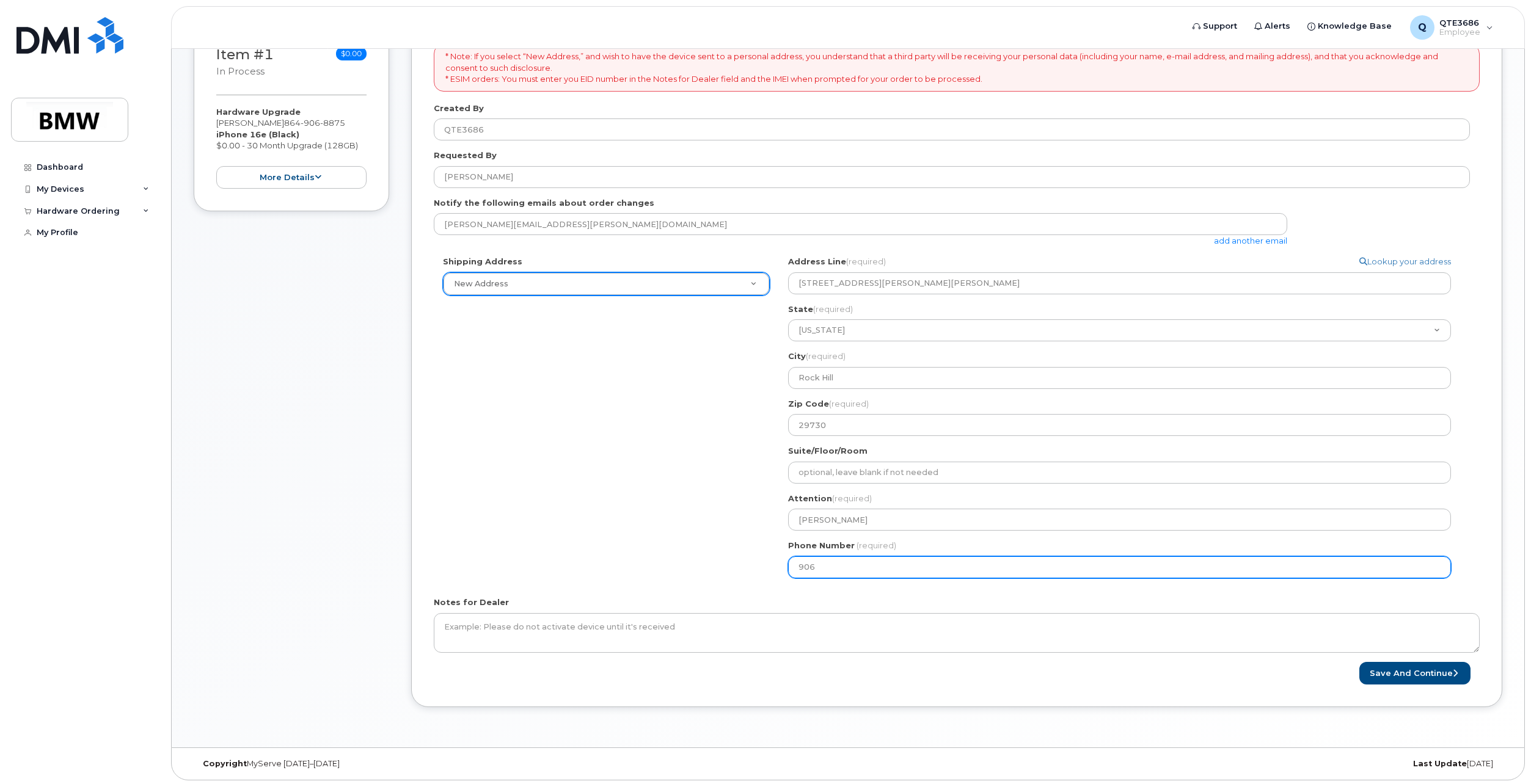
type input "8649068875"
select select
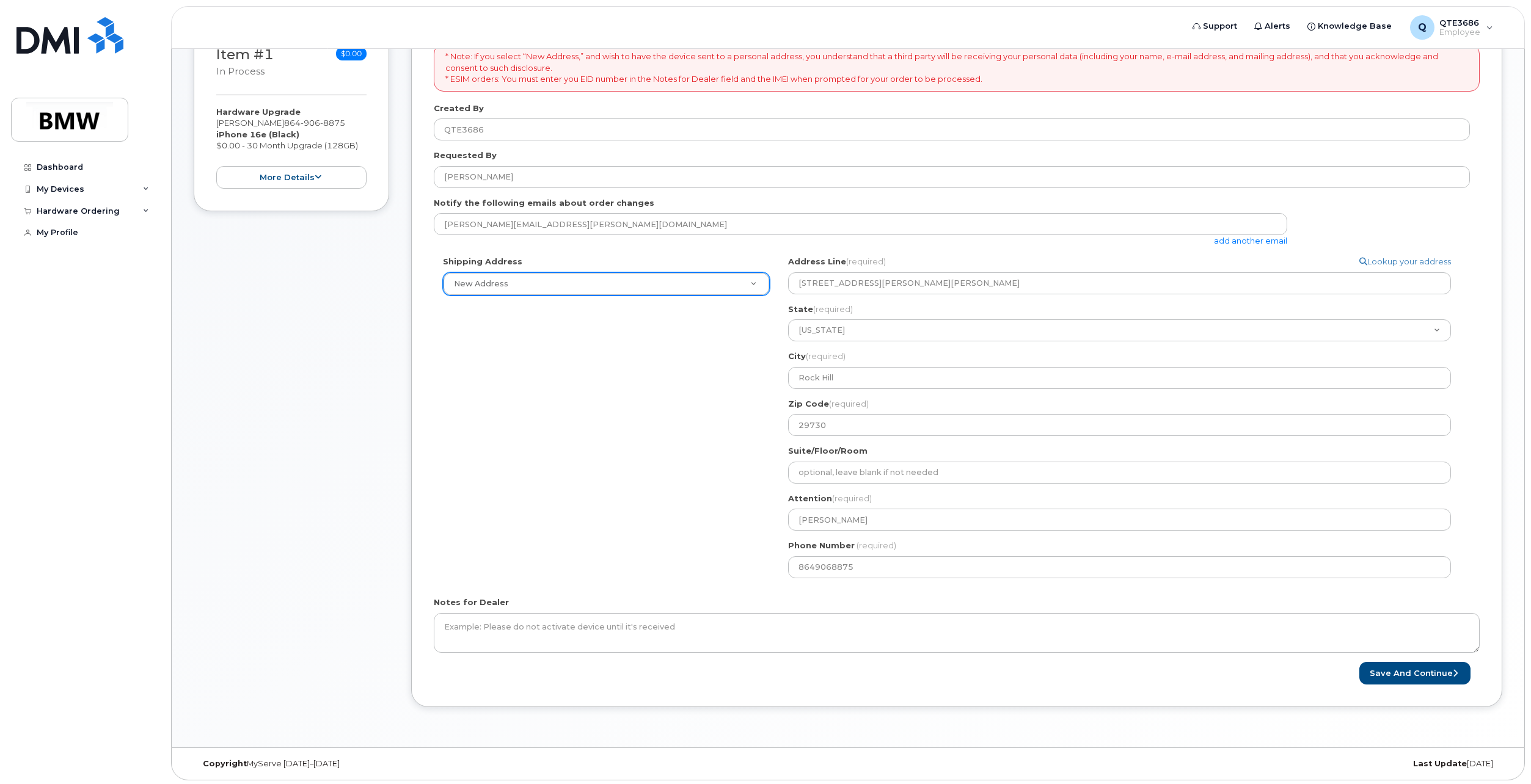
click at [656, 551] on div "Shipping Address New Address New Address BMW MC Plant BMW [GEOGRAPHIC_DATA] Fin…" at bounding box center [952, 422] width 1036 height 332
click at [1436, 674] on button "Save and Continue" at bounding box center [1414, 673] width 111 height 22
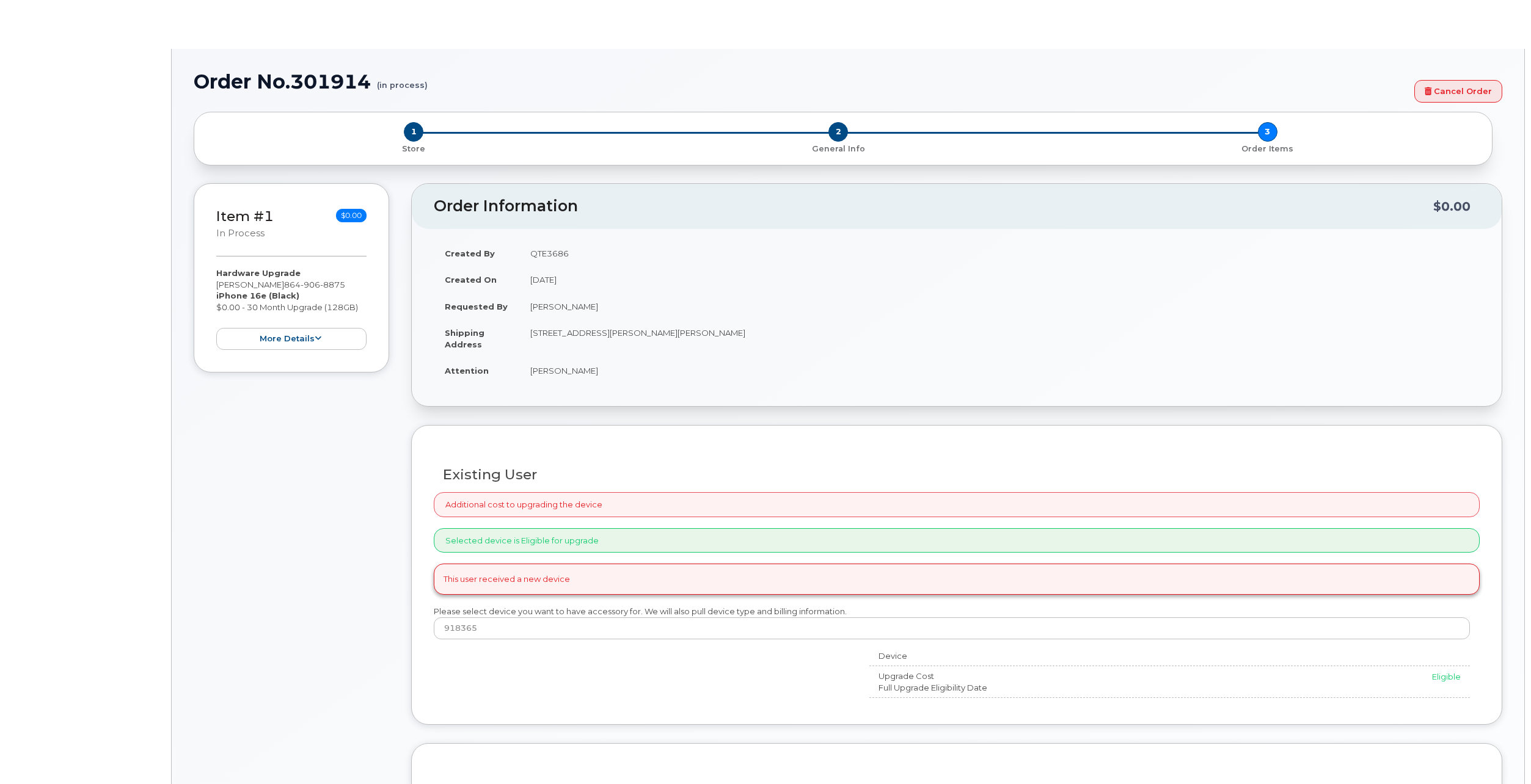
select select "1899975"
type input "1904549"
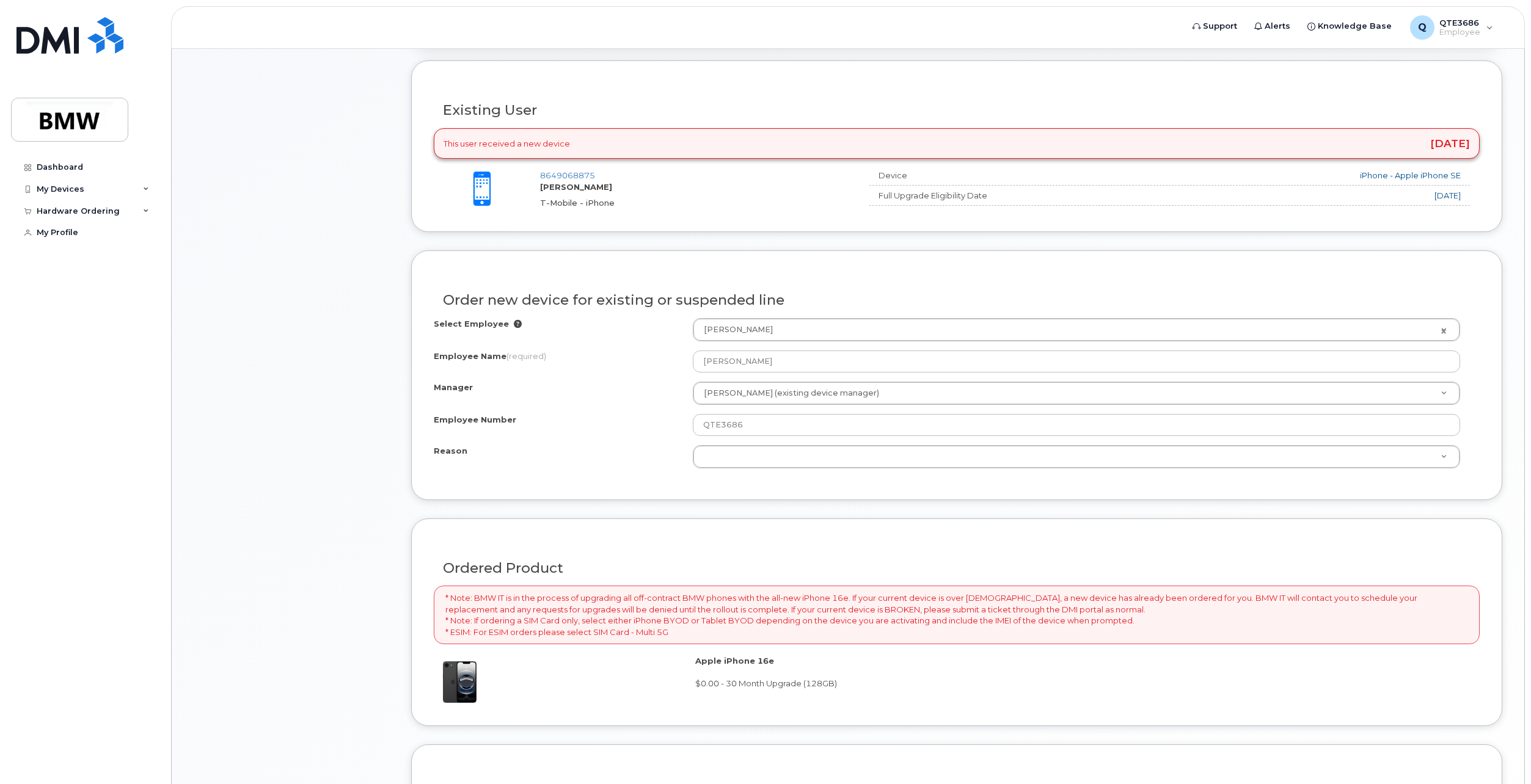
scroll to position [488, 0]
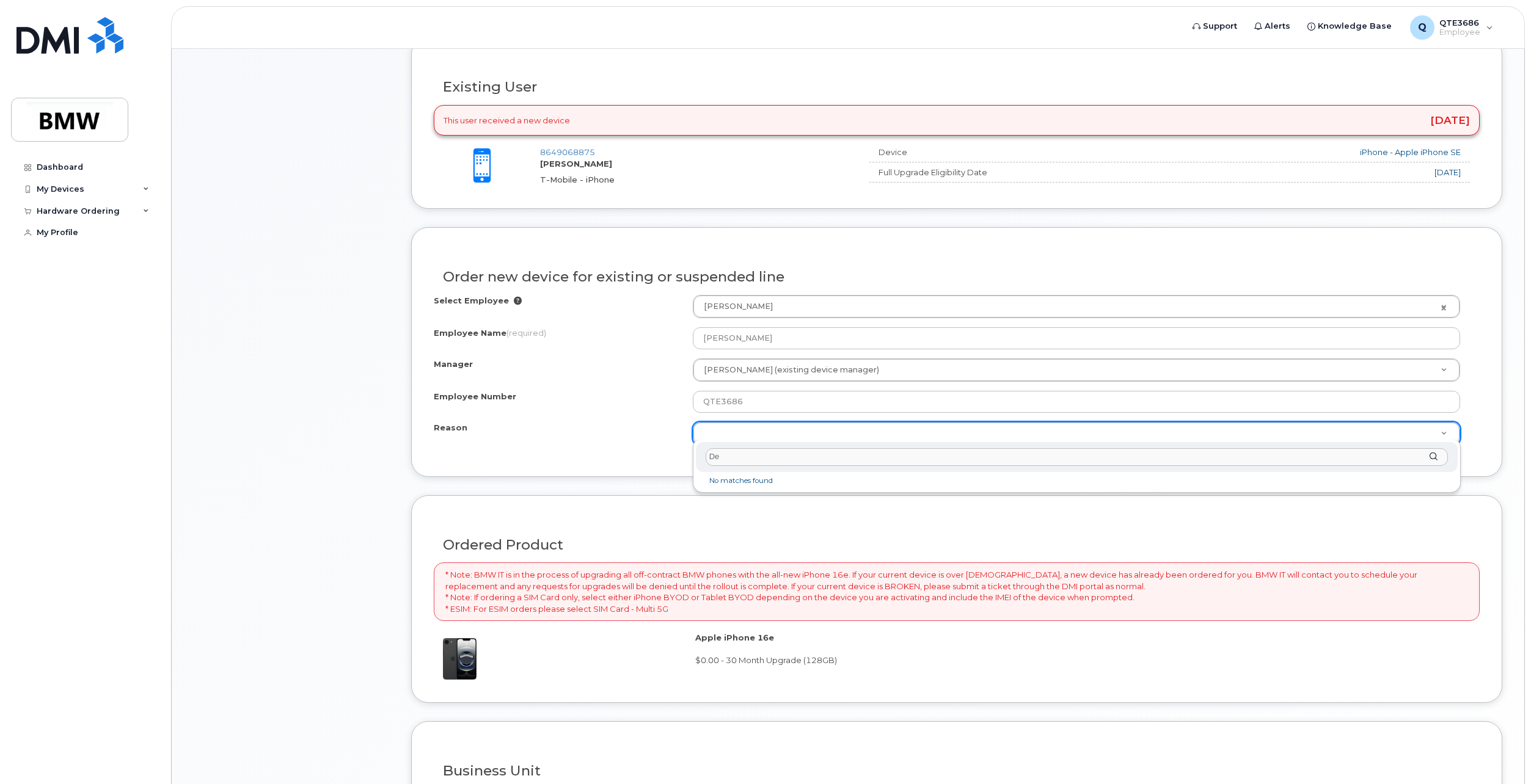
type input "D"
select select "eligible_for_upgrade"
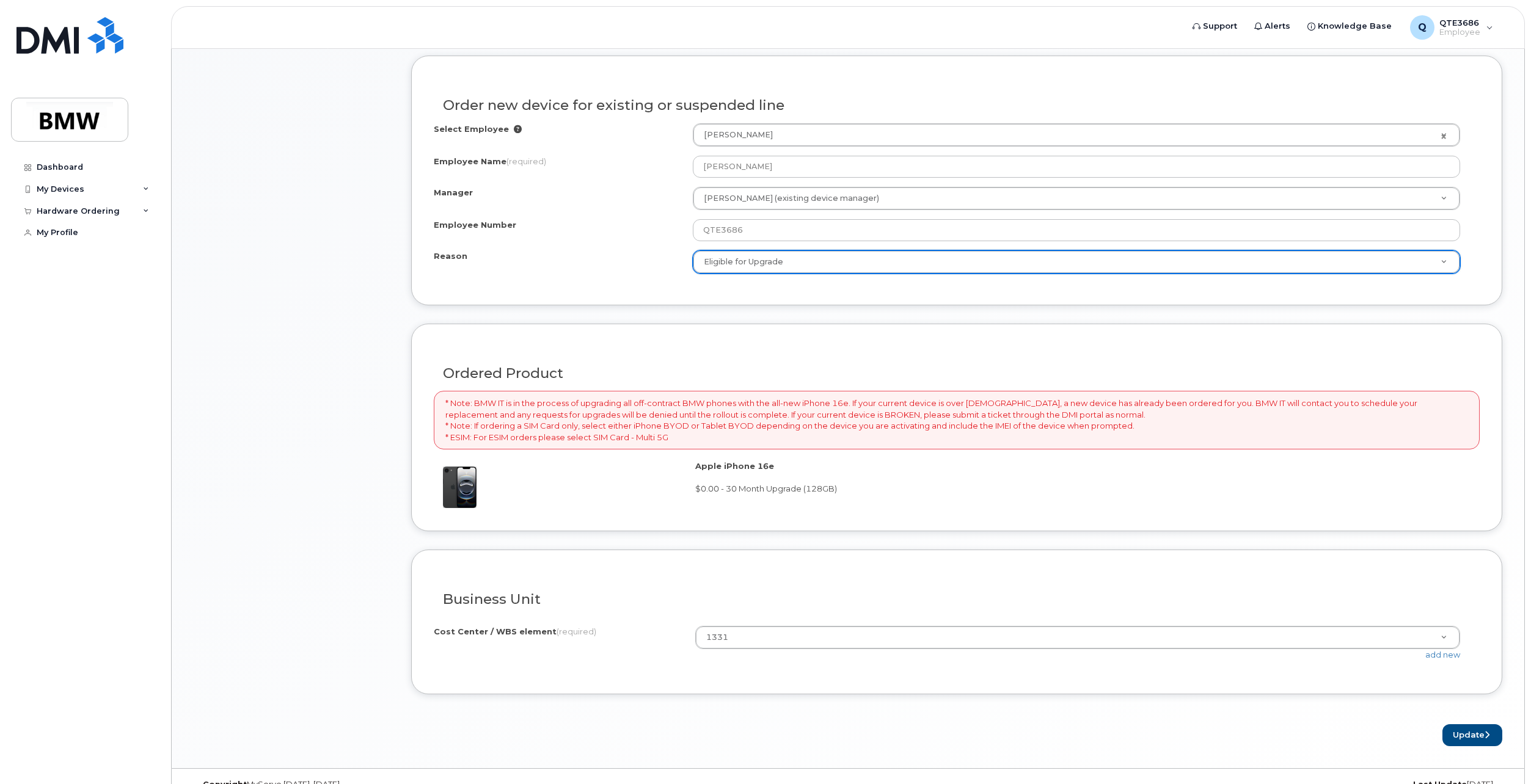
scroll to position [677, 0]
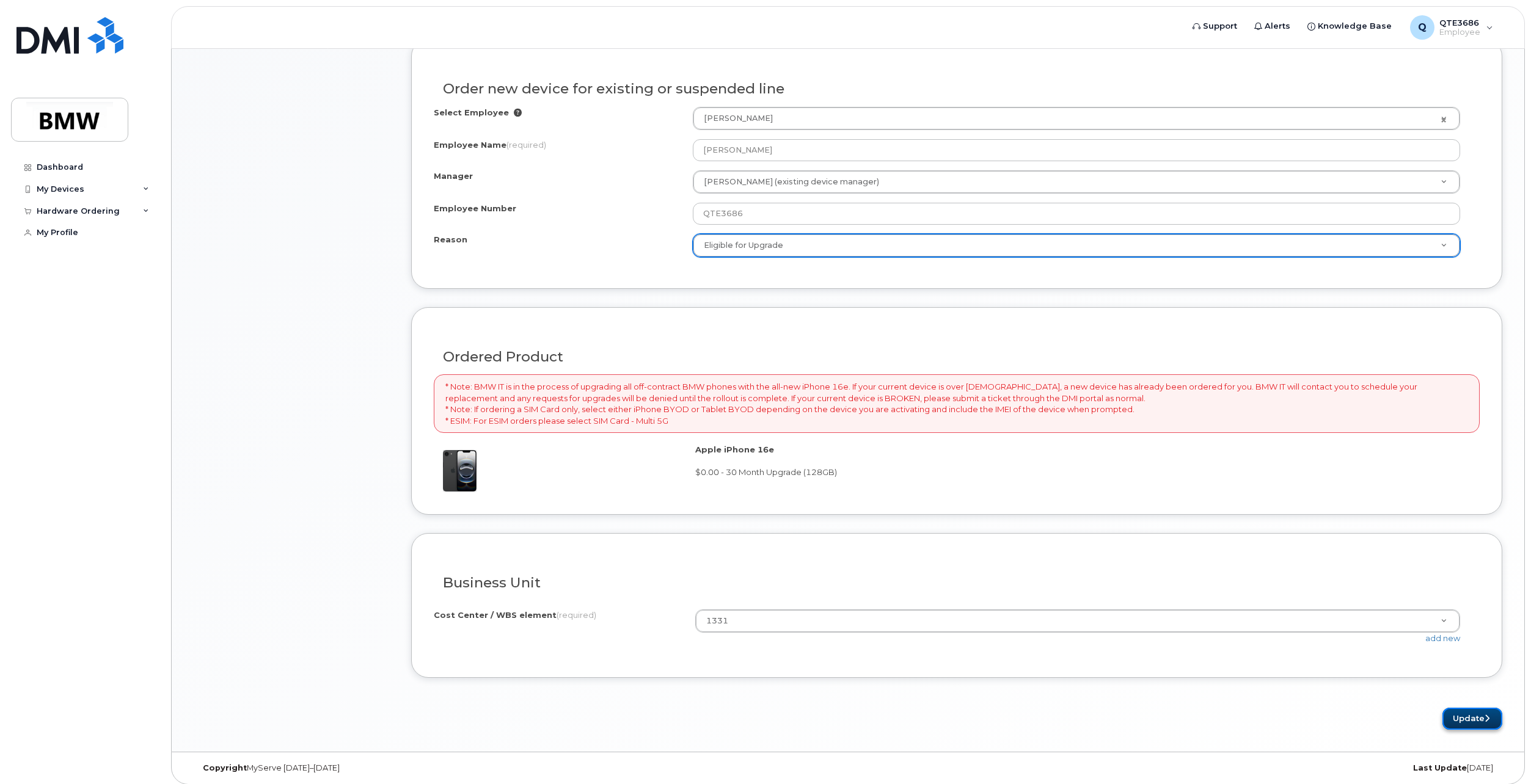
click at [1478, 712] on button "Update" at bounding box center [1472, 719] width 60 height 22
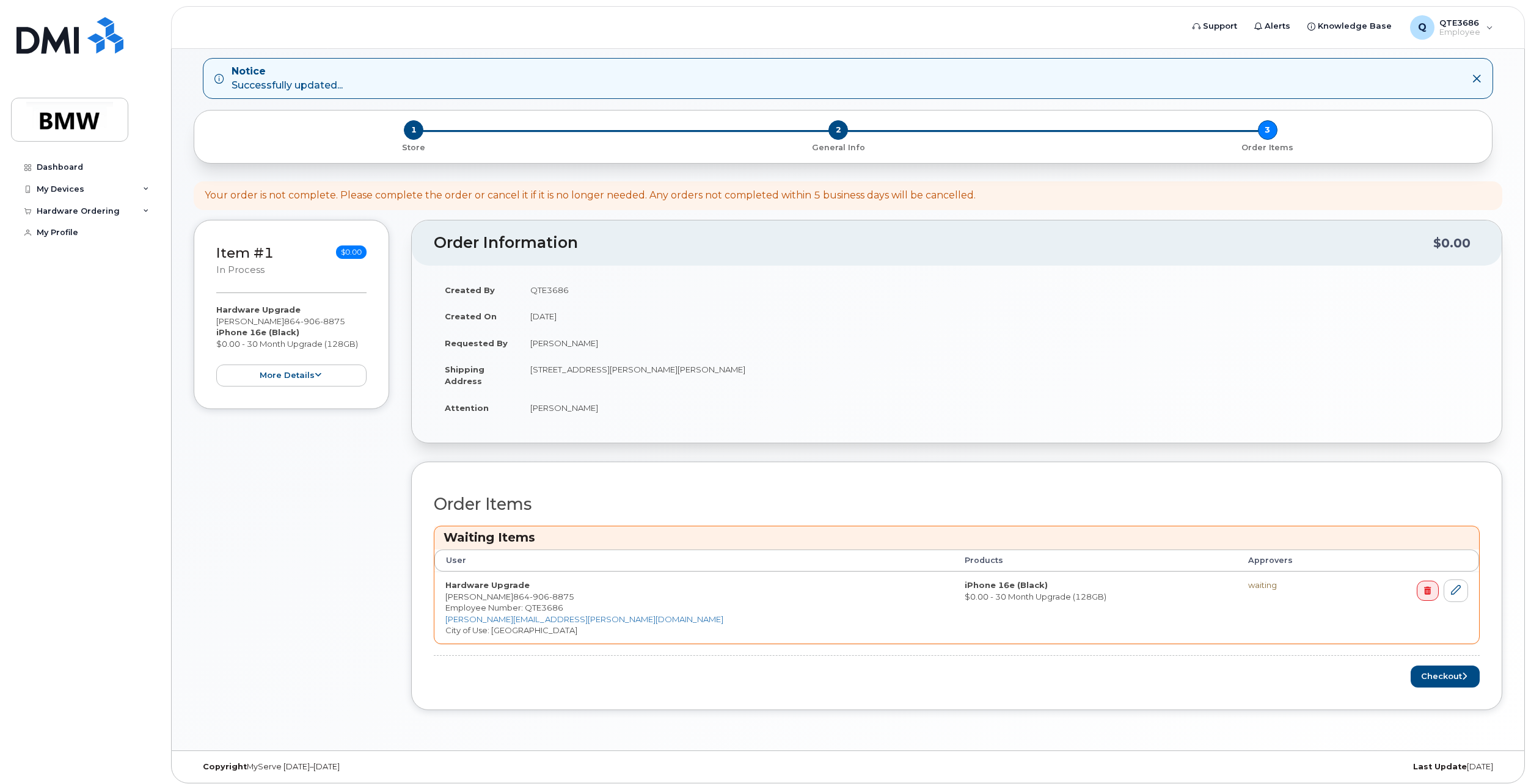
scroll to position [117, 0]
click at [1447, 668] on button "Checkout" at bounding box center [1445, 676] width 69 height 22
